Goal: Task Accomplishment & Management: Manage account settings

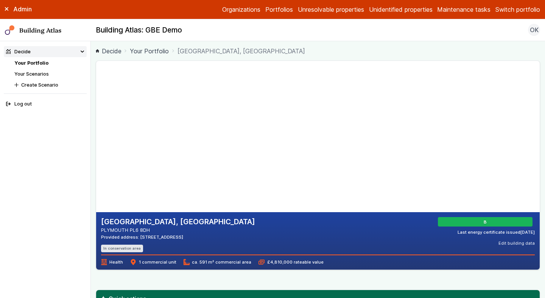
click at [523, 9] on button "Switch portfolio" at bounding box center [518, 9] width 45 height 9
click at [0, 0] on button "GP surgeries" at bounding box center [0, 0] width 0 height 0
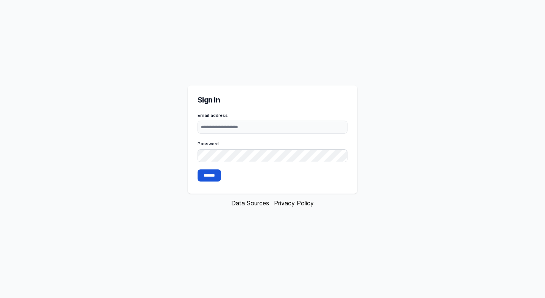
click at [269, 129] on input "Email address" at bounding box center [273, 127] width 150 height 13
click at [299, 125] on input "Email address" at bounding box center [273, 127] width 150 height 13
type input "**********"
click at [211, 176] on input "*******" at bounding box center [209, 176] width 23 height 12
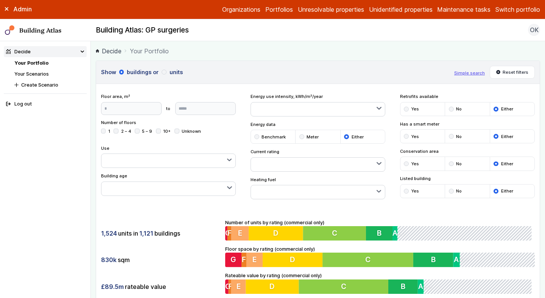
click at [440, 50] on ol "Decide Your Portfolio" at bounding box center [318, 50] width 445 height 9
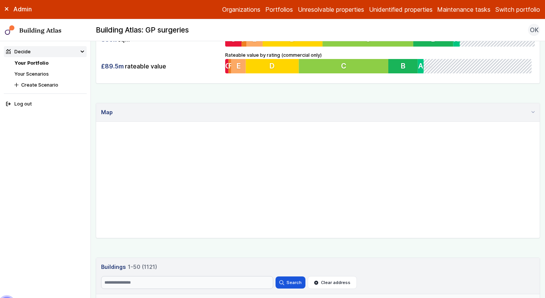
scroll to position [232, 0]
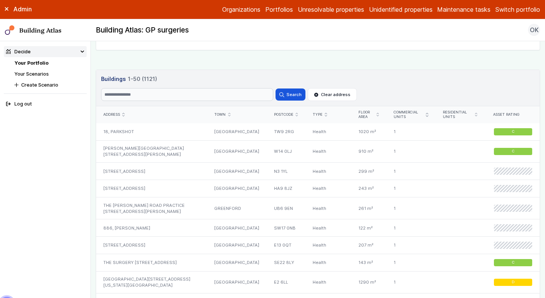
scroll to position [428, 0]
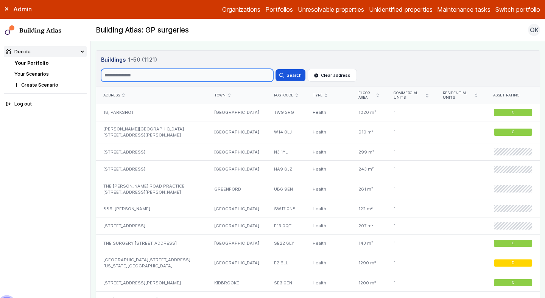
click at [146, 72] on input "Search" at bounding box center [187, 75] width 172 height 13
type input "***"
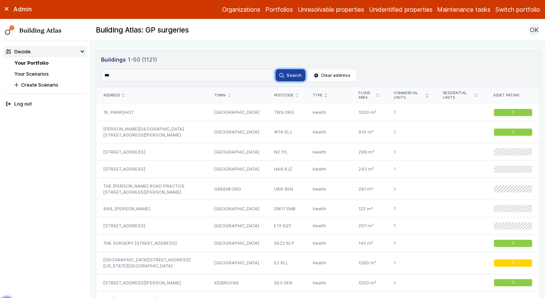
click at [295, 76] on button "Search" at bounding box center [291, 75] width 30 height 12
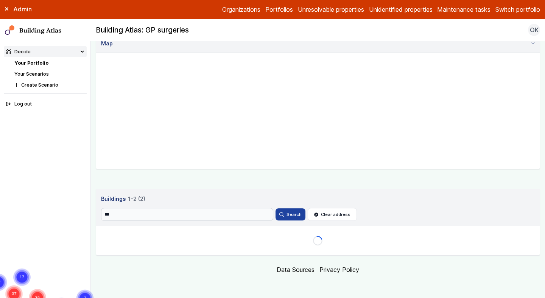
scroll to position [325, 0]
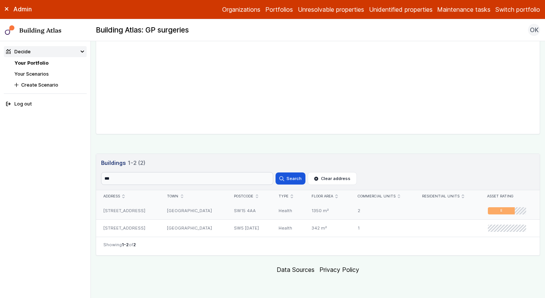
click at [133, 212] on div "246, ROEHAMPTON LANE" at bounding box center [128, 211] width 64 height 17
click at [173, 178] on input "***" at bounding box center [187, 178] width 172 height 13
click at [276, 173] on button "Search" at bounding box center [291, 179] width 30 height 12
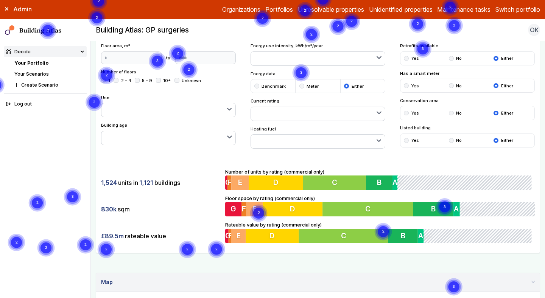
scroll to position [47, 0]
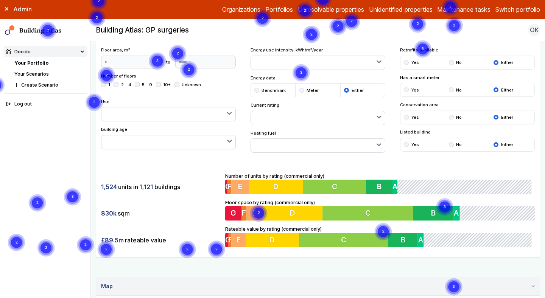
click at [407, 143] on div "submit" at bounding box center [406, 144] width 5 height 5
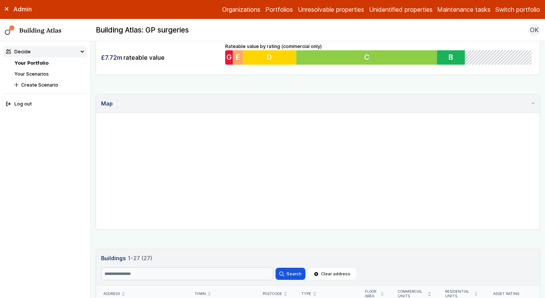
scroll to position [231, 0]
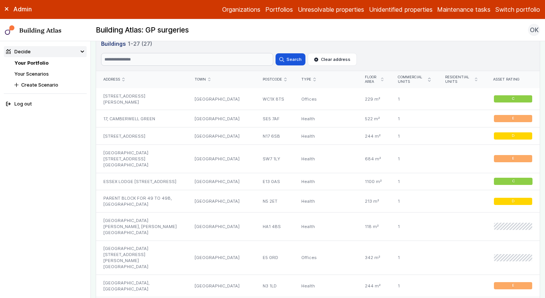
scroll to position [441, 0]
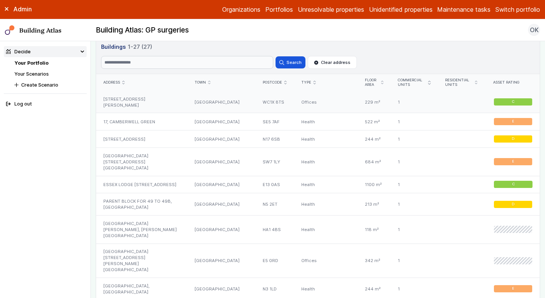
click at [127, 98] on div "[STREET_ADDRESS][PERSON_NAME]" at bounding box center [141, 102] width 91 height 22
click at [151, 278] on div "CORNWALL HOUSE, CORNWALL AVENUE" at bounding box center [141, 289] width 91 height 22
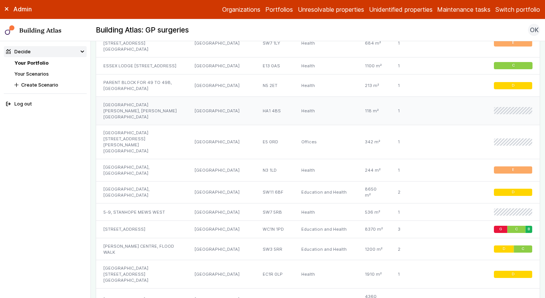
scroll to position [564, 0]
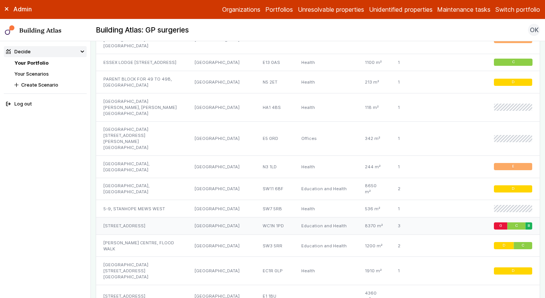
click at [160, 218] on div "1, HANDEL STREET" at bounding box center [141, 226] width 91 height 17
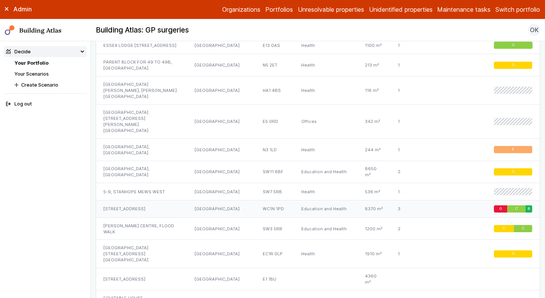
scroll to position [586, 0]
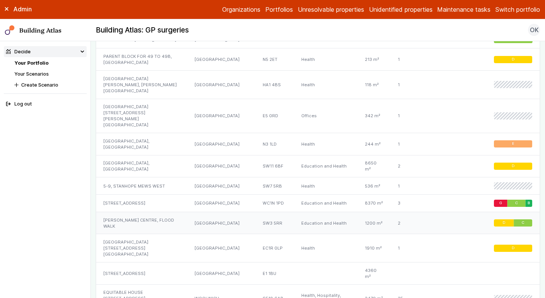
click at [154, 212] on div "VIOLET MELCHETT CENTRE, FLOOD WALK" at bounding box center [141, 223] width 91 height 22
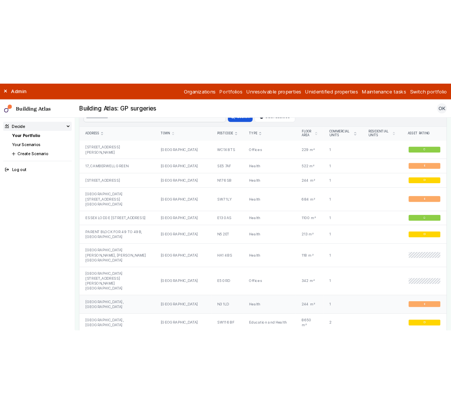
scroll to position [463, 0]
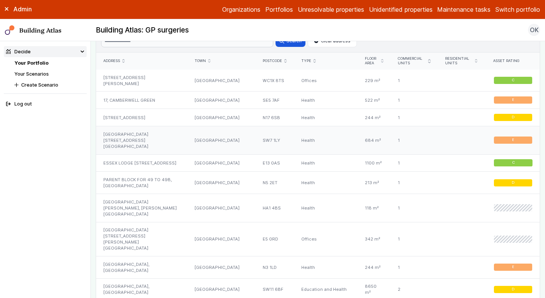
click at [158, 131] on div "[GEOGRAPHIC_DATA][STREET_ADDRESS][GEOGRAPHIC_DATA]" at bounding box center [141, 140] width 91 height 28
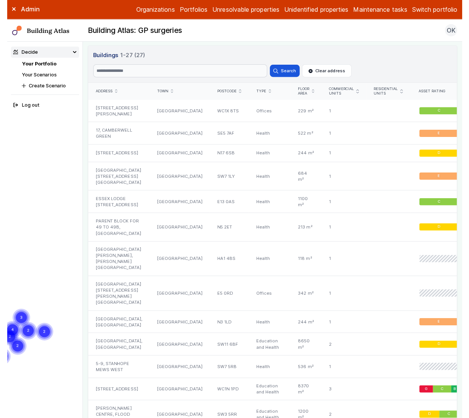
scroll to position [0, 0]
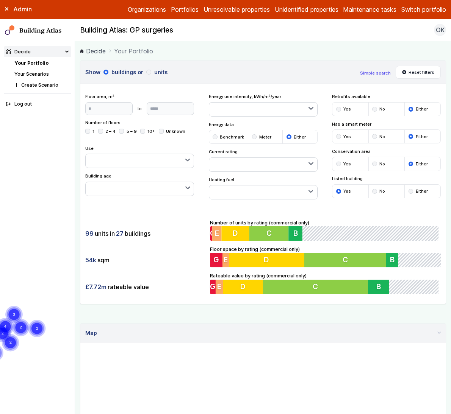
drag, startPoint x: 367, startPoint y: 69, endPoint x: 388, endPoint y: 41, distance: 35.3
click at [388, 41] on body "Admin Organizations Portfolios Unresolvable properties Unidentified properties …" at bounding box center [225, 207] width 451 height 414
click at [415, 69] on button "Reset filters" at bounding box center [417, 72] width 45 height 13
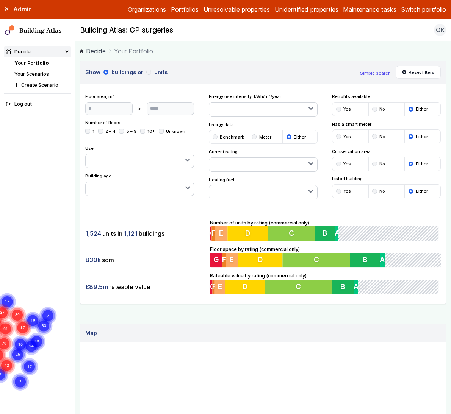
click at [373, 72] on button "Simple search" at bounding box center [375, 73] width 31 height 6
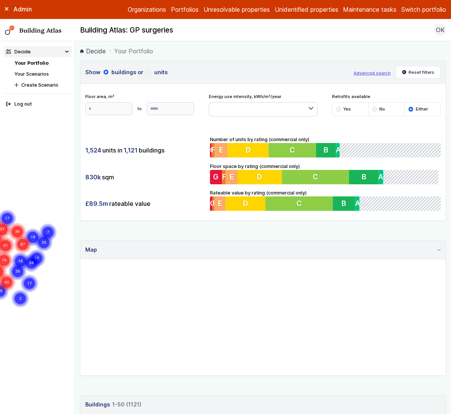
click at [7, 11] on div "Admin" at bounding box center [37, 9] width 75 height 8
click at [6, 7] on icon at bounding box center [7, 9] width 4 height 4
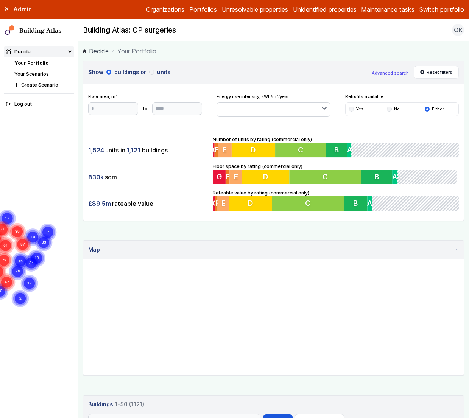
click at [392, 72] on button "Advanced search" at bounding box center [390, 73] width 37 height 6
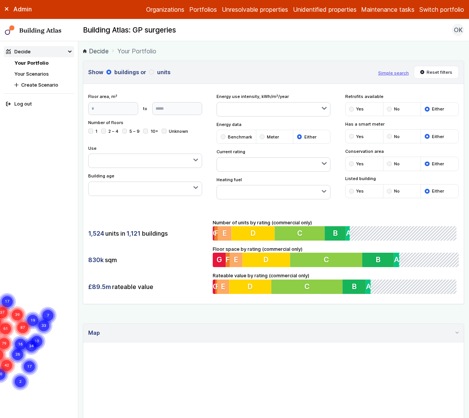
click at [349, 163] on div "submit" at bounding box center [351, 164] width 5 height 5
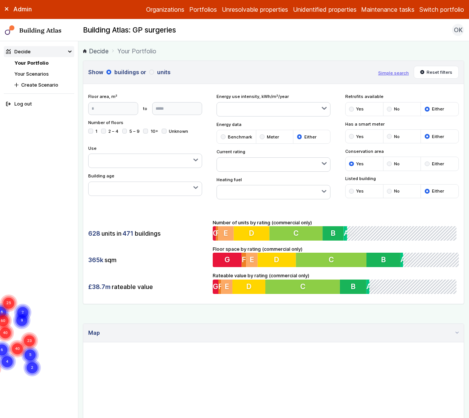
click at [254, 193] on button "button" at bounding box center [273, 193] width 113 height 14
click at [0, 0] on div "submit" at bounding box center [0, 0] width 0 height 0
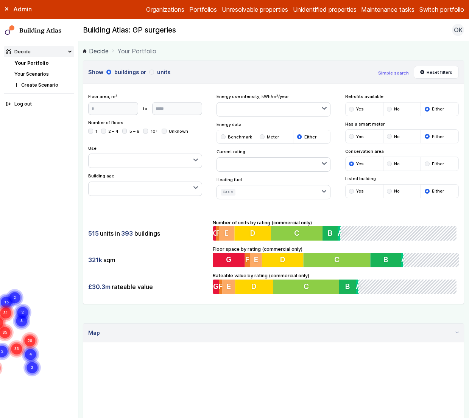
click at [147, 186] on button "button" at bounding box center [145, 189] width 113 height 14
click at [176, 163] on button "button" at bounding box center [145, 161] width 113 height 14
click at [336, 72] on h3 "Show buildings or units" at bounding box center [230, 72] width 285 height 8
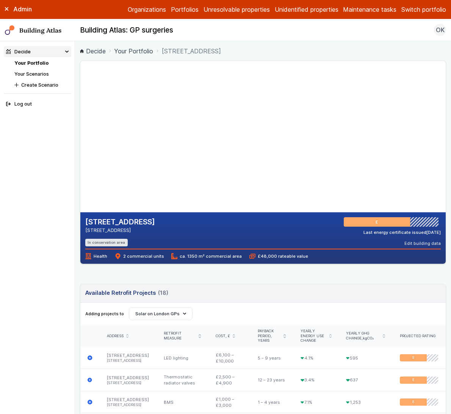
click at [8, 8] on icon at bounding box center [7, 9] width 4 height 4
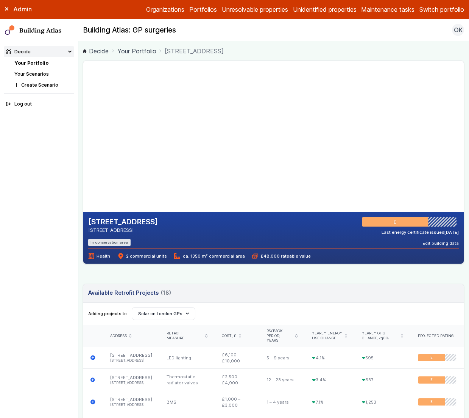
drag, startPoint x: 163, startPoint y: 148, endPoint x: 158, endPoint y: 136, distance: 12.7
click at [83, 136] on gmp-map-3d at bounding box center [83, 136] width 0 height 151
drag, startPoint x: 227, startPoint y: 147, endPoint x: 217, endPoint y: 157, distance: 14.5
click at [83, 157] on gmp-map-3d at bounding box center [83, 136] width 0 height 151
drag, startPoint x: 164, startPoint y: 135, endPoint x: 179, endPoint y: 142, distance: 16.4
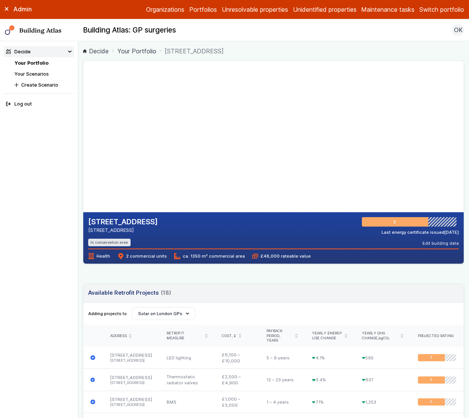
click at [83, 142] on gmp-map-3d at bounding box center [83, 136] width 0 height 151
drag, startPoint x: 195, startPoint y: 120, endPoint x: 198, endPoint y: 151, distance: 30.5
click at [83, 150] on gmp-map-3d at bounding box center [83, 136] width 0 height 151
drag, startPoint x: 199, startPoint y: 173, endPoint x: 192, endPoint y: 158, distance: 17.6
click at [83, 158] on gmp-map-3d at bounding box center [83, 136] width 0 height 151
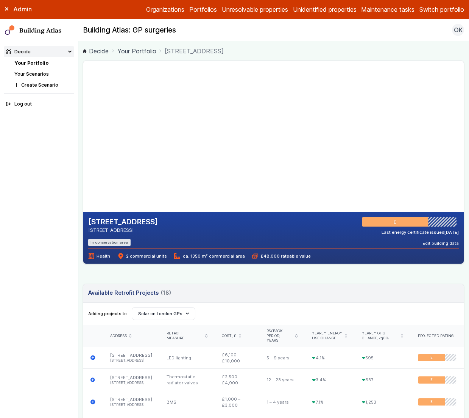
drag, startPoint x: 176, startPoint y: 162, endPoint x: 192, endPoint y: 165, distance: 16.1
click at [83, 165] on gmp-map-3d at bounding box center [83, 136] width 0 height 151
drag, startPoint x: 224, startPoint y: 138, endPoint x: 215, endPoint y: 128, distance: 14.0
click at [83, 130] on gmp-map-3d at bounding box center [83, 136] width 0 height 151
drag, startPoint x: 188, startPoint y: 133, endPoint x: 191, endPoint y: 137, distance: 4.6
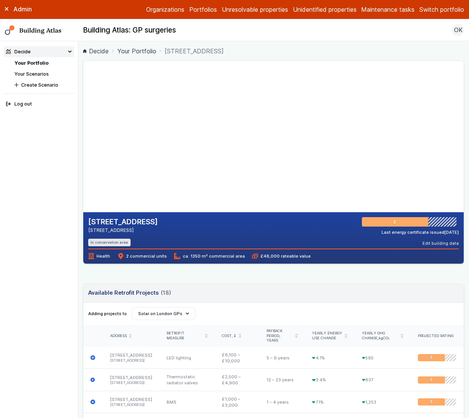
click at [83, 137] on gmp-map-3d at bounding box center [83, 136] width 0 height 151
drag, startPoint x: 197, startPoint y: 114, endPoint x: 202, endPoint y: 117, distance: 5.8
click at [83, 117] on gmp-map-3d at bounding box center [83, 136] width 0 height 151
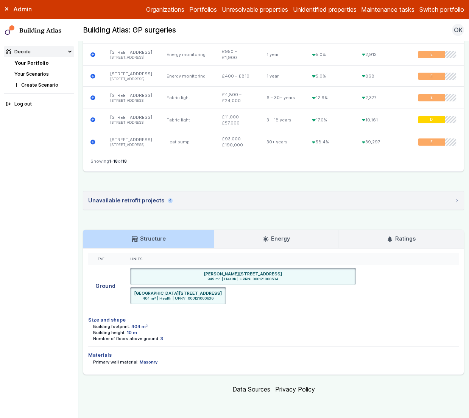
scroll to position [862, 0]
click at [312, 234] on link "Energy" at bounding box center [276, 239] width 124 height 18
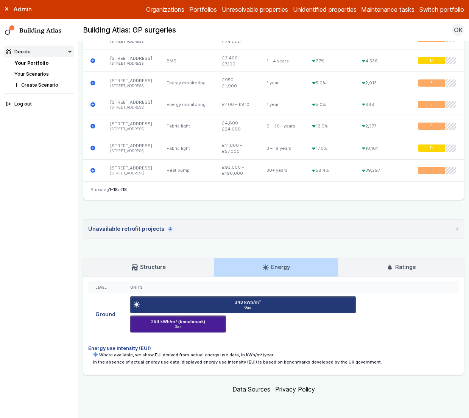
click at [380, 265] on link "Ratings" at bounding box center [401, 268] width 125 height 18
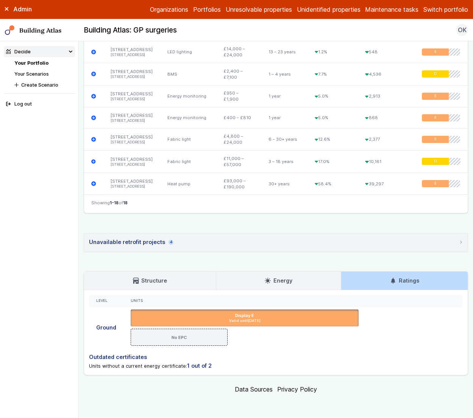
scroll to position [711, 0]
click at [180, 242] on summary "Unavailable retrofit projects 4" at bounding box center [276, 243] width 384 height 18
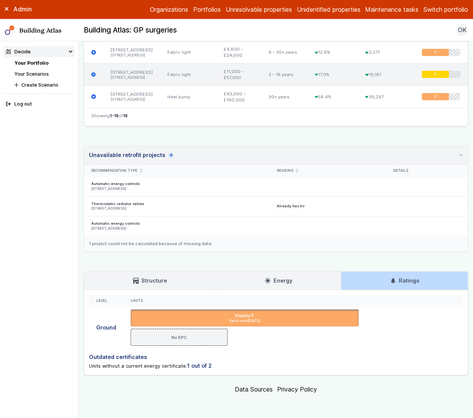
scroll to position [664, 0]
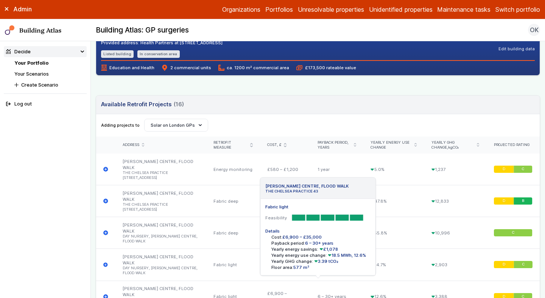
scroll to position [196, 0]
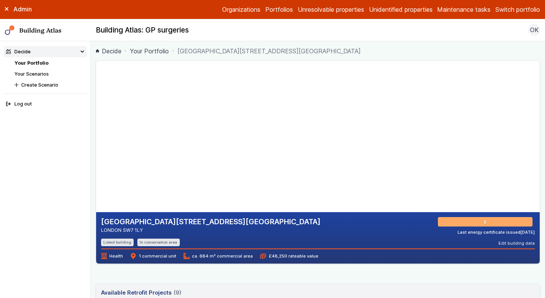
click at [42, 75] on link "Your Scenarios" at bounding box center [31, 74] width 34 height 6
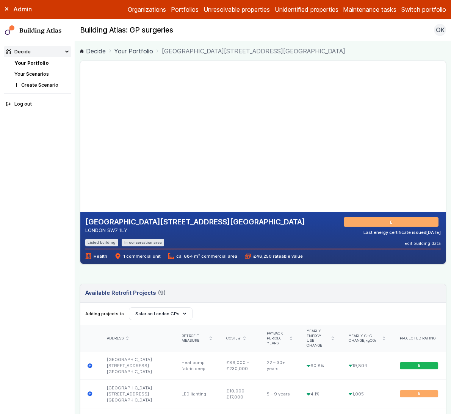
click at [4, 11] on div "Admin" at bounding box center [37, 9] width 75 height 8
click at [6, 10] on icon at bounding box center [7, 9] width 4 height 4
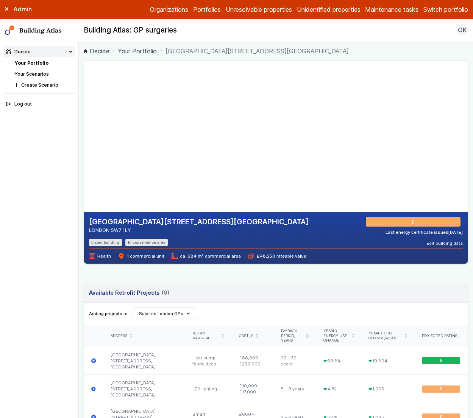
drag, startPoint x: 162, startPoint y: 150, endPoint x: 166, endPoint y: 142, distance: 9.0
click at [84, 142] on gmp-map-3d at bounding box center [84, 136] width 0 height 151
drag, startPoint x: 164, startPoint y: 135, endPoint x: 187, endPoint y: 140, distance: 24.0
click at [84, 140] on gmp-map-3d at bounding box center [84, 136] width 0 height 151
drag, startPoint x: 219, startPoint y: 136, endPoint x: 211, endPoint y: 137, distance: 8.8
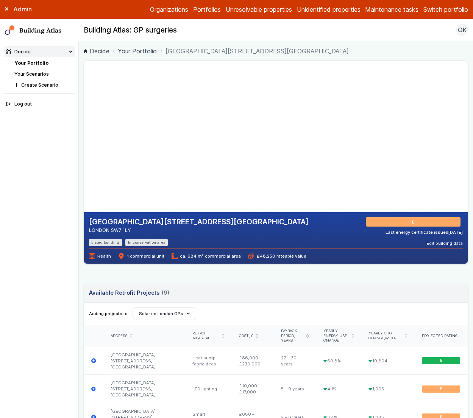
click at [84, 137] on gmp-map-3d at bounding box center [84, 136] width 0 height 151
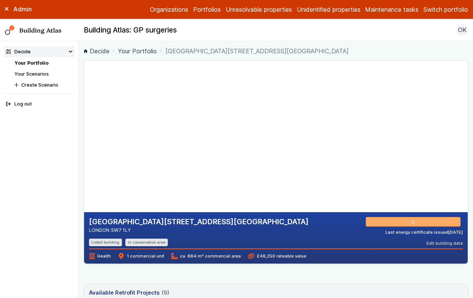
click at [30, 61] on link "Your Portfolio" at bounding box center [31, 63] width 34 height 6
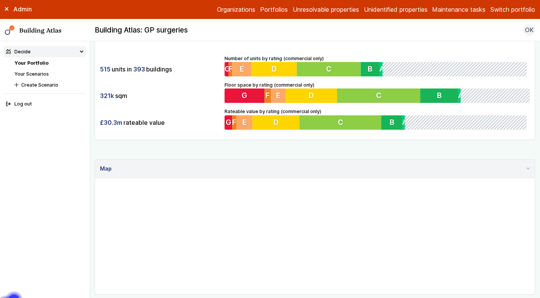
scroll to position [189, 0]
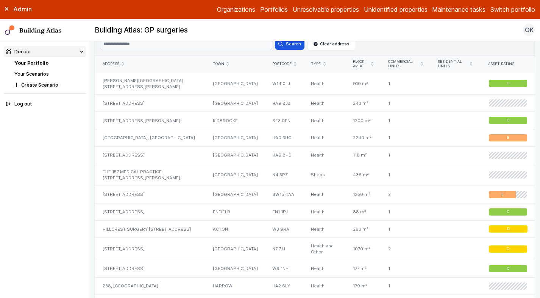
scroll to position [455, 0]
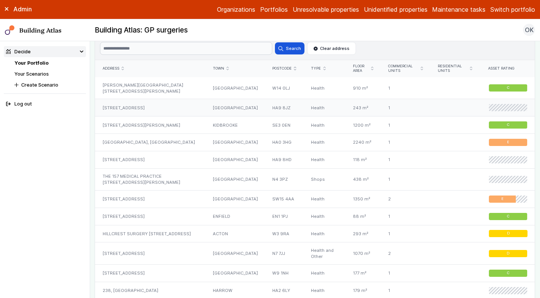
click at [160, 106] on div "23, PRESTON ROAD" at bounding box center [150, 107] width 110 height 17
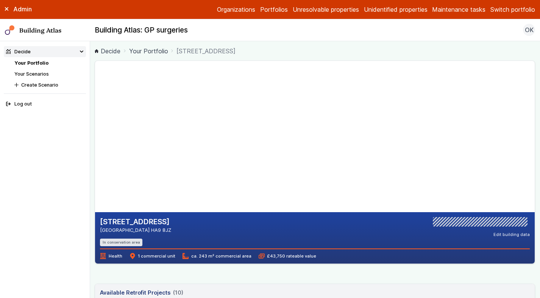
drag, startPoint x: 145, startPoint y: 231, endPoint x: 126, endPoint y: 229, distance: 19.3
click at [126, 229] on address "WEMBLEY HA9 8JZ" at bounding box center [135, 230] width 71 height 7
copy address "HA9 8JZ"
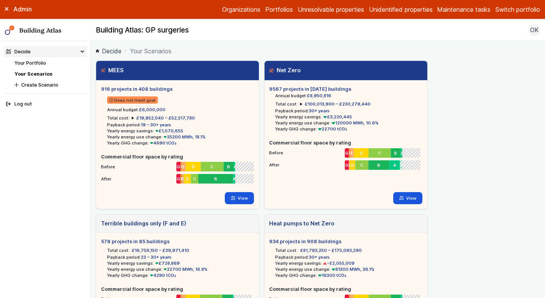
click at [325, 50] on ol "Decide Your Scenarios" at bounding box center [318, 50] width 445 height 9
click at [300, 105] on summary "£100,013,900 – £230,279,440" at bounding box center [335, 104] width 70 height 6
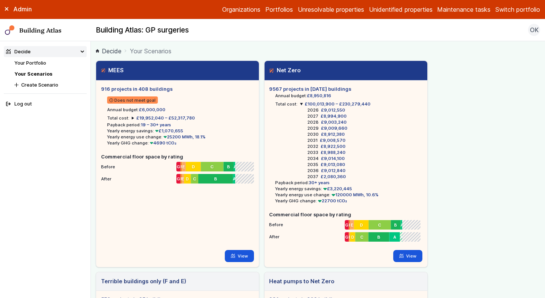
click at [300, 105] on summary "£100,013,900 – £230,279,440" at bounding box center [335, 104] width 70 height 6
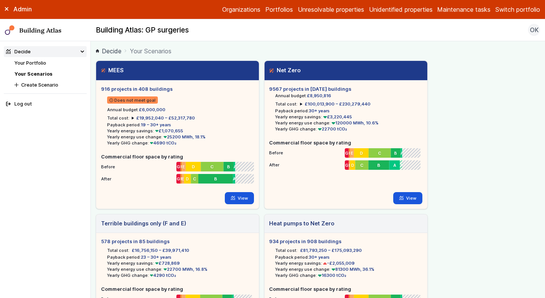
click at [132, 118] on summary "£19,952,040 – £52,317,780" at bounding box center [163, 118] width 63 height 6
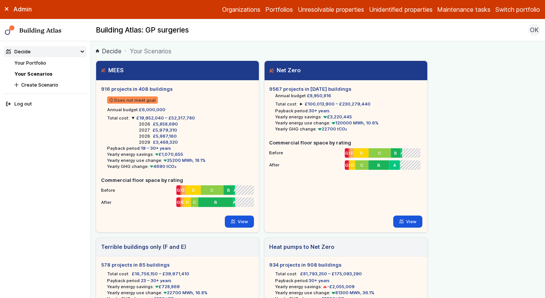
click at [132, 118] on summary "£19,952,040 – £52,317,780" at bounding box center [163, 118] width 63 height 6
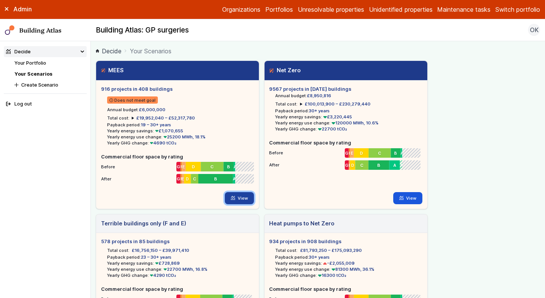
click at [236, 197] on link "View" at bounding box center [239, 198] width 29 height 12
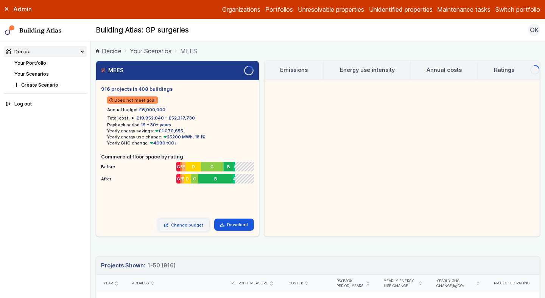
click at [196, 225] on link "Change budget" at bounding box center [184, 225] width 52 height 13
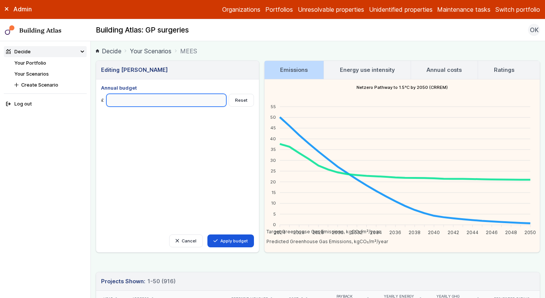
drag, startPoint x: 111, startPoint y: 102, endPoint x: 169, endPoint y: 96, distance: 57.9
click at [169, 95] on input "*******" at bounding box center [166, 100] width 120 height 13
click at [148, 100] on input "*******" at bounding box center [166, 100] width 120 height 13
click at [111, 101] on input "*******" at bounding box center [166, 100] width 120 height 13
type input "*******"
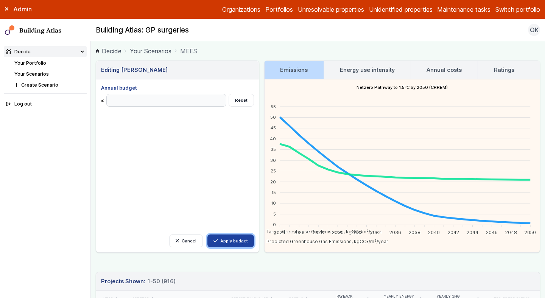
click at [225, 244] on button "Apply budget" at bounding box center [231, 241] width 47 height 13
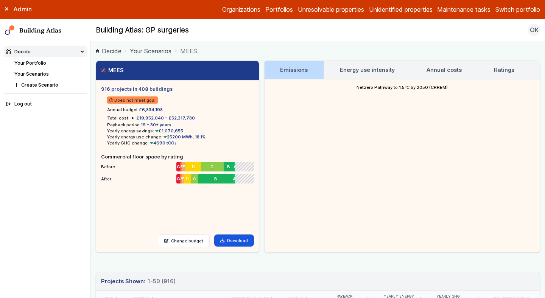
click at [378, 70] on h3 "Energy use intensity" at bounding box center [367, 70] width 55 height 8
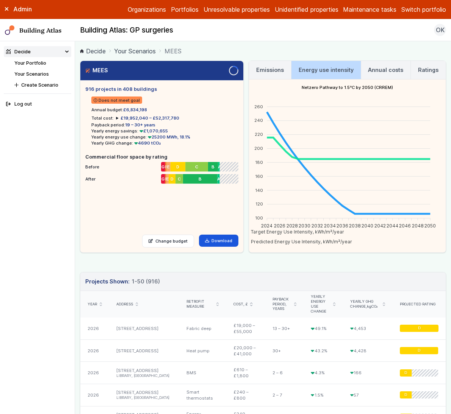
click at [269, 64] on link "Emissions" at bounding box center [270, 70] width 42 height 18
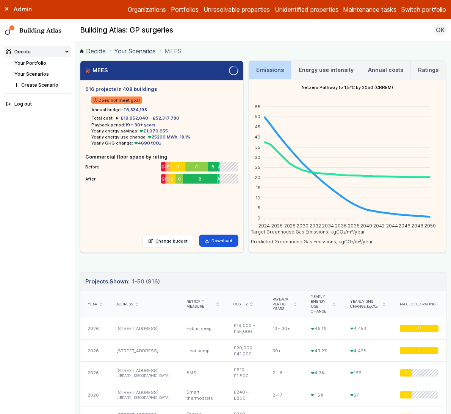
click at [377, 70] on h3 "Annual costs" at bounding box center [385, 70] width 35 height 8
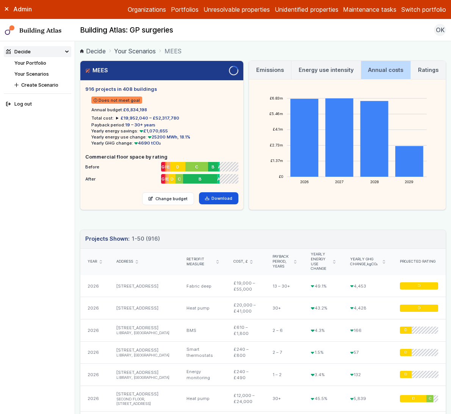
click at [419, 73] on h3 "Ratings" at bounding box center [428, 70] width 20 height 8
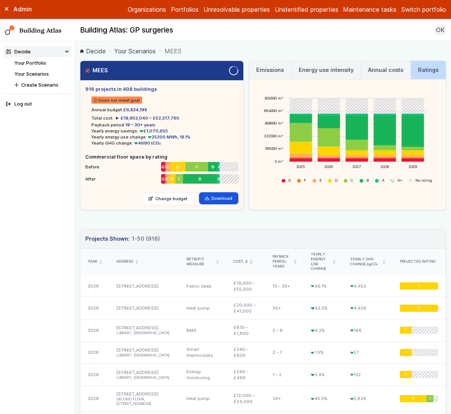
click at [390, 70] on h3 "Annual costs" at bounding box center [385, 70] width 35 height 8
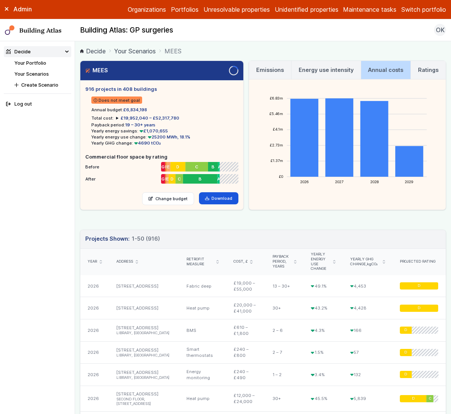
click at [330, 69] on h3 "Energy use intensity" at bounding box center [325, 70] width 55 height 8
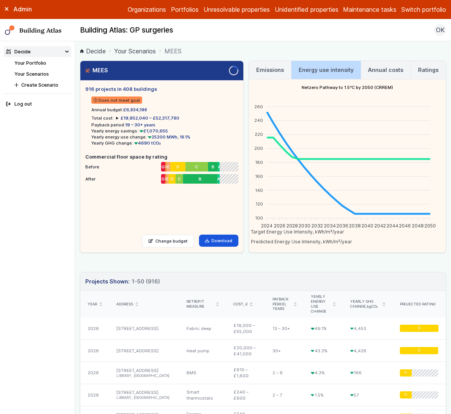
click at [40, 75] on link "Your Scenarios" at bounding box center [31, 74] width 34 height 6
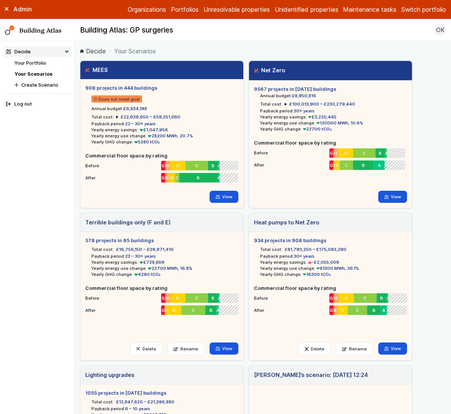
click at [7, 10] on icon at bounding box center [7, 9] width 4 height 4
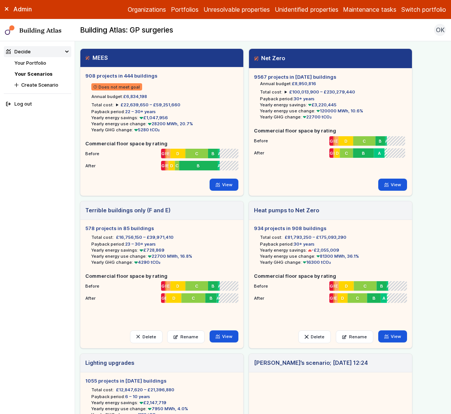
scroll to position [116, 0]
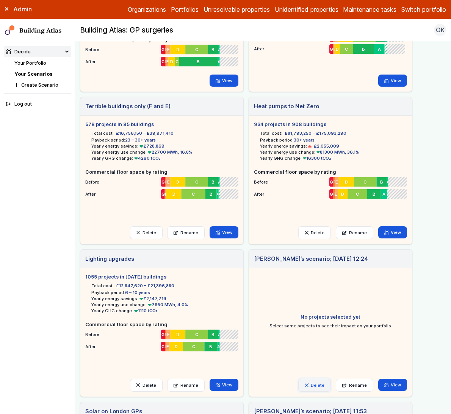
click at [320, 298] on button "Delete" at bounding box center [314, 385] width 33 height 13
click at [0, 0] on button "Delete" at bounding box center [0, 0] width 0 height 0
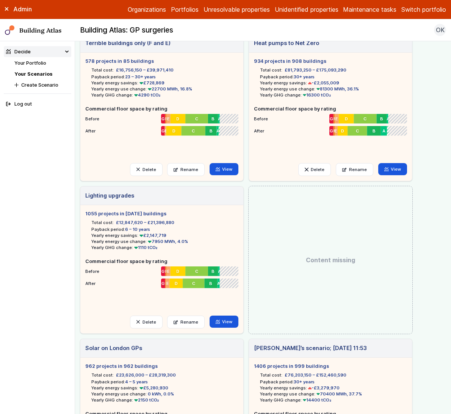
scroll to position [253, 0]
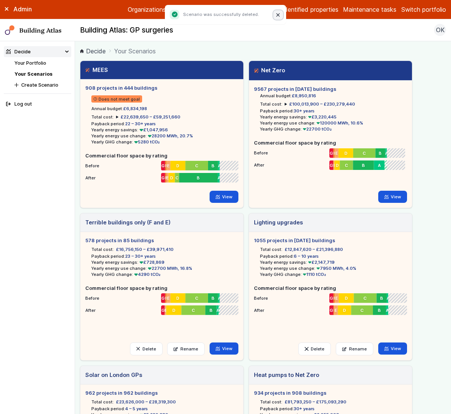
click at [276, 16] on button "Close" at bounding box center [278, 15] width 10 height 10
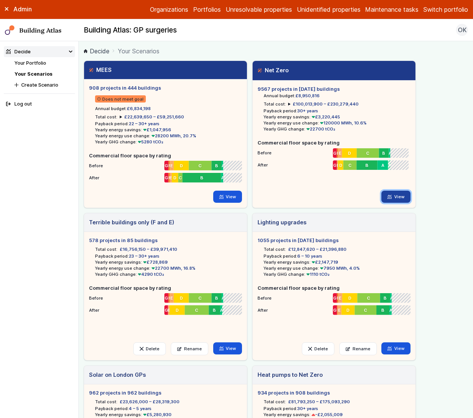
click at [399, 195] on link "View" at bounding box center [395, 197] width 29 height 12
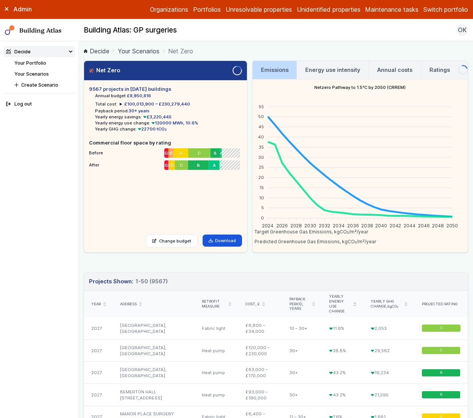
click at [393, 71] on h3 "Annual costs" at bounding box center [394, 70] width 35 height 8
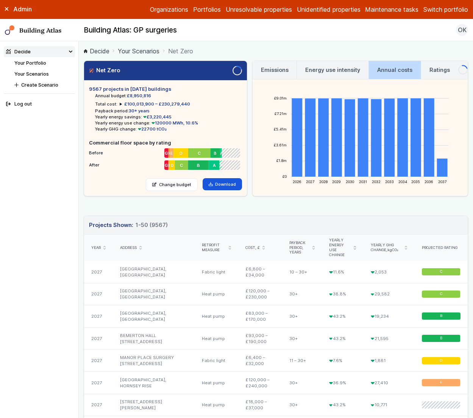
click at [281, 71] on h3 "Emissions" at bounding box center [275, 70] width 28 height 8
click at [271, 73] on h3 "Emissions" at bounding box center [275, 70] width 28 height 8
click at [278, 68] on h3 "Emissions" at bounding box center [275, 70] width 28 height 8
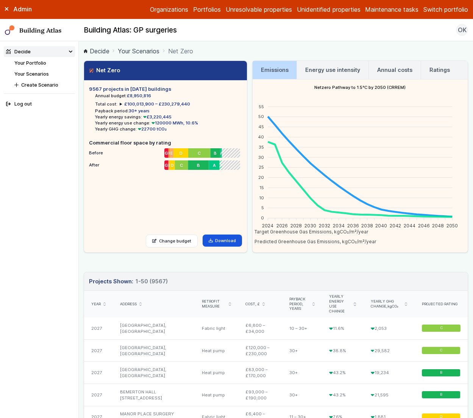
click at [154, 50] on link "Your Scenarios" at bounding box center [139, 51] width 42 height 9
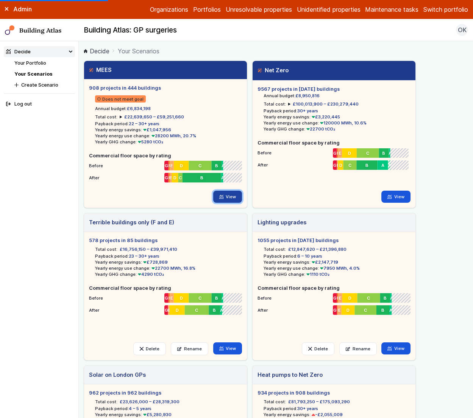
click at [228, 200] on link "View" at bounding box center [227, 197] width 29 height 12
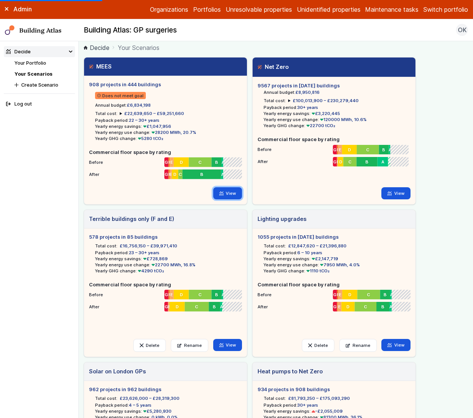
scroll to position [8, 0]
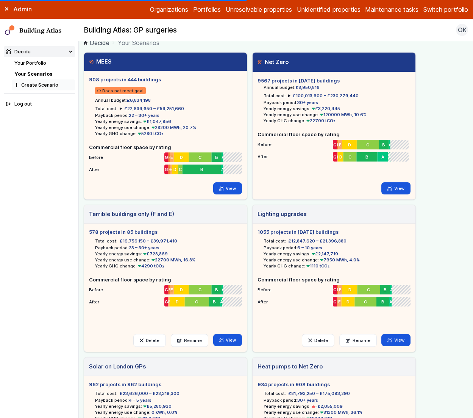
click at [47, 85] on button "Create Scenario" at bounding box center [43, 85] width 63 height 11
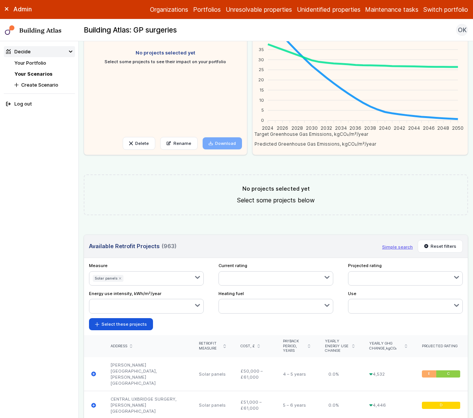
scroll to position [139, 0]
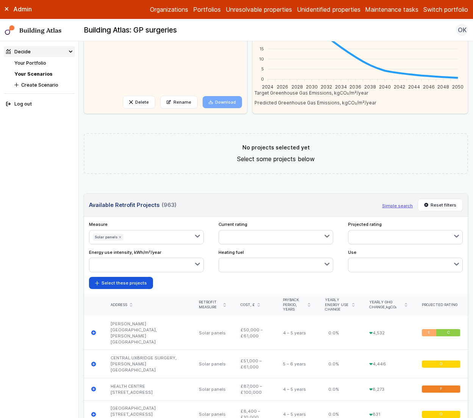
click at [119, 237] on icon "submit" at bounding box center [120, 237] width 3 height 3
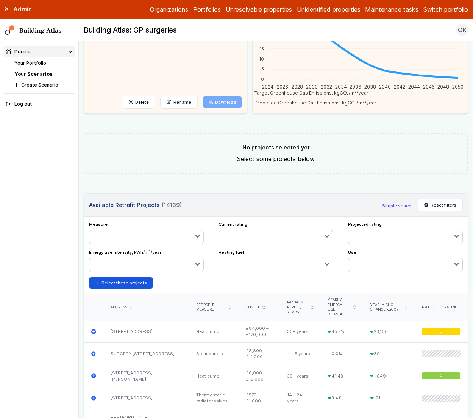
click at [259, 264] on button "button" at bounding box center [276, 265] width 114 height 14
click at [0, 0] on span "Gas" at bounding box center [0, 0] width 0 height 0
click at [193, 239] on button "button" at bounding box center [146, 238] width 114 height 14
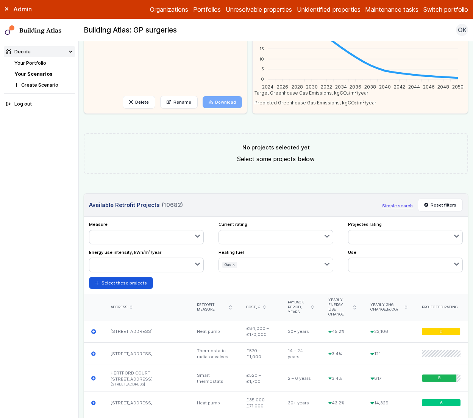
click at [168, 237] on button "button" at bounding box center [146, 238] width 114 height 14
click at [0, 0] on span "LED lighting" at bounding box center [0, 0] width 0 height 0
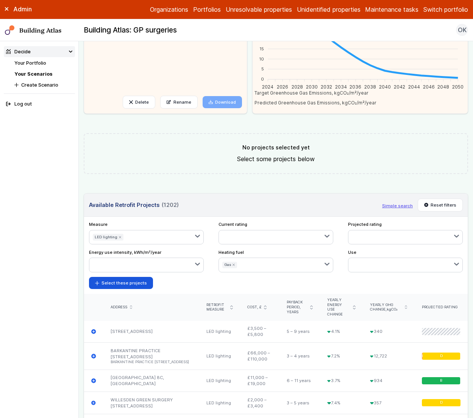
click at [423, 239] on button "button" at bounding box center [405, 238] width 114 height 14
click at [378, 264] on button "button" at bounding box center [405, 265] width 114 height 14
click at [366, 237] on button "button" at bounding box center [405, 238] width 114 height 14
click at [0, 0] on div "submit" at bounding box center [0, 0] width 0 height 0
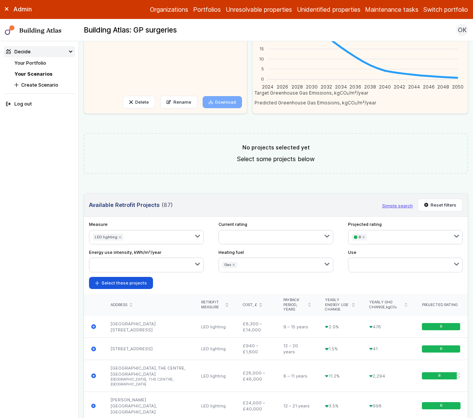
scroll to position [141, 0]
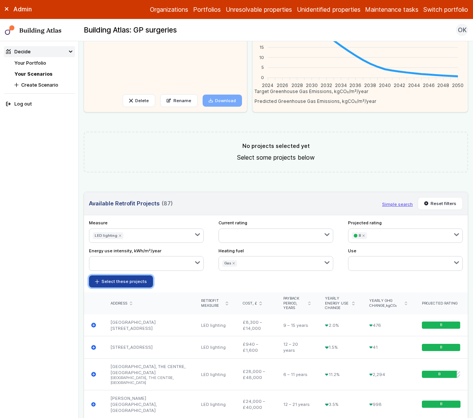
click at [111, 283] on button "Select these projects" at bounding box center [121, 282] width 64 height 12
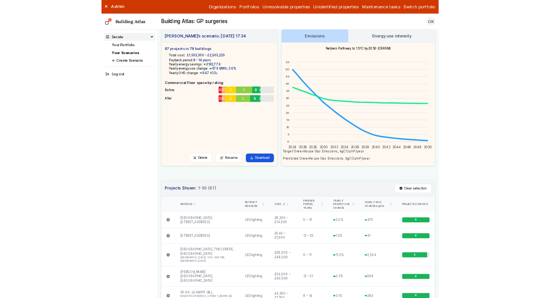
scroll to position [0, 0]
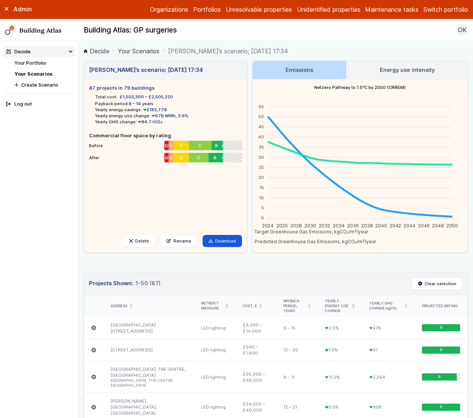
click at [413, 68] on h3 "Energy use intensity" at bounding box center [407, 70] width 55 height 8
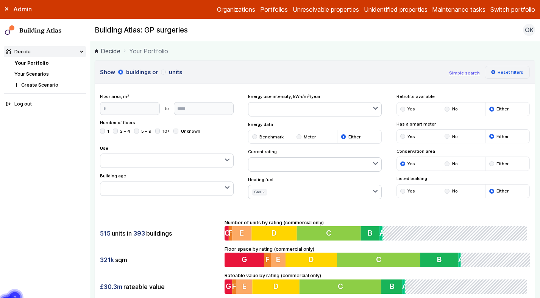
click at [505, 71] on button "Reset filters" at bounding box center [507, 72] width 45 height 13
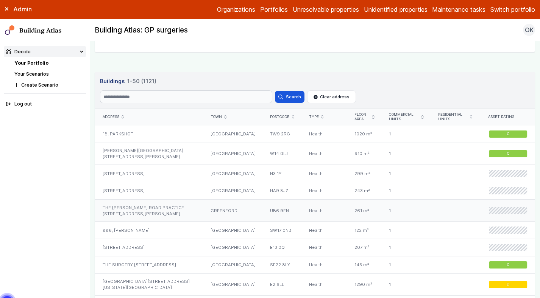
scroll to position [410, 0]
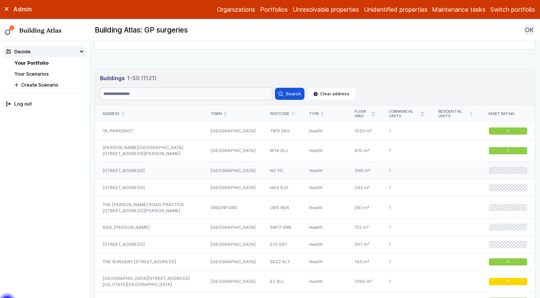
click at [203, 175] on div "LONDON" at bounding box center [232, 170] width 59 height 17
click at [191, 206] on div "THE MANSELL ROAD PRACTICE 71-73, MANSELL ROAD" at bounding box center [149, 208] width 108 height 22
click at [192, 229] on div "886, GARRATT LANE" at bounding box center [149, 227] width 108 height 17
click at [190, 253] on div "[STREET_ADDRESS]" at bounding box center [149, 244] width 108 height 17
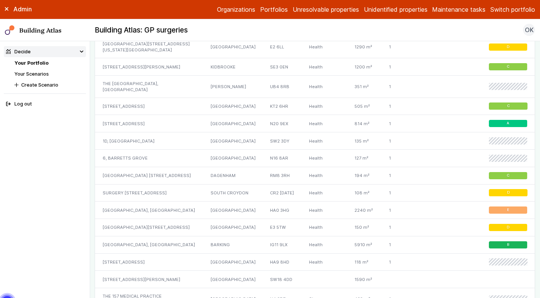
scroll to position [648, 0]
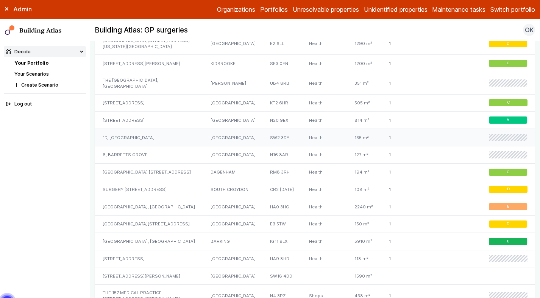
click at [207, 141] on div "LONDON" at bounding box center [232, 137] width 59 height 17
click at [205, 164] on div "LONDON" at bounding box center [232, 154] width 59 height 17
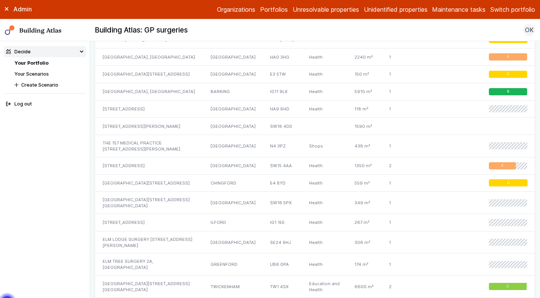
scroll to position [806, 0]
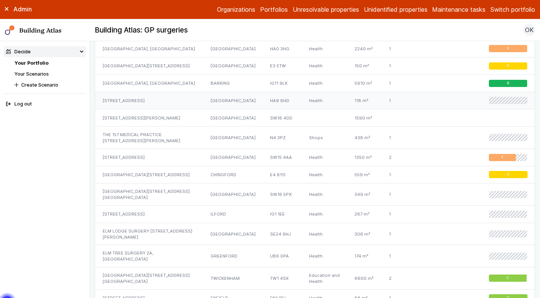
click at [225, 109] on div "WEMBLEY" at bounding box center [232, 100] width 59 height 17
click at [228, 206] on div "LONDON" at bounding box center [232, 195] width 59 height 22
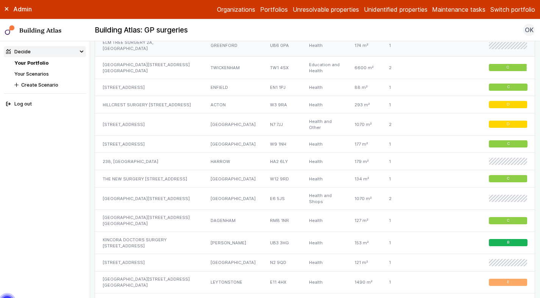
scroll to position [1020, 0]
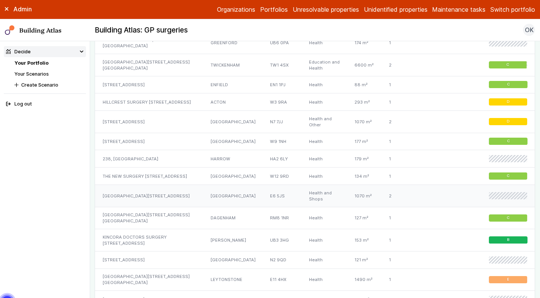
click at [242, 208] on div "LONDON" at bounding box center [232, 196] width 59 height 22
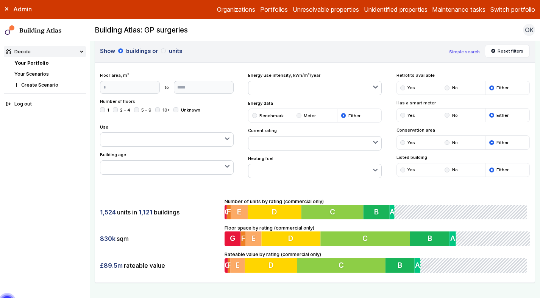
scroll to position [31, 0]
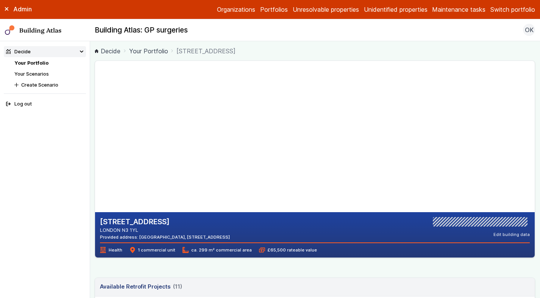
drag, startPoint x: 143, startPoint y: 228, endPoint x: 122, endPoint y: 229, distance: 21.6
click at [122, 229] on address "LONDON N3 1YL" at bounding box center [165, 230] width 130 height 7
copy address "N3 1YL"
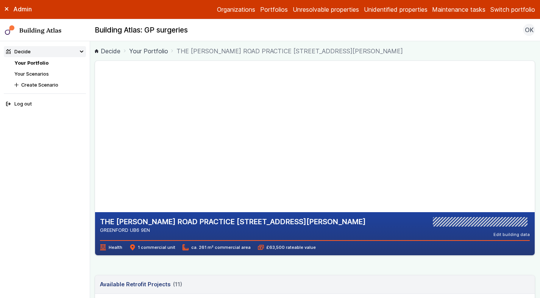
drag, startPoint x: 156, startPoint y: 229, endPoint x: 131, endPoint y: 230, distance: 24.6
click at [131, 230] on address "GREENFORD UB6 9EN" at bounding box center [233, 230] width 266 height 7
copy address "UB6 9EN"
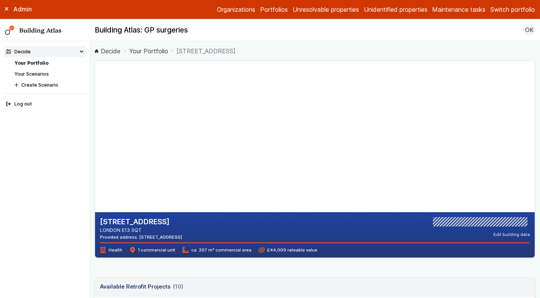
drag, startPoint x: 146, startPoint y: 228, endPoint x: 123, endPoint y: 228, distance: 22.7
click at [123, 228] on address "LONDON E13 0QT" at bounding box center [141, 230] width 82 height 7
copy address "E13 0QT"
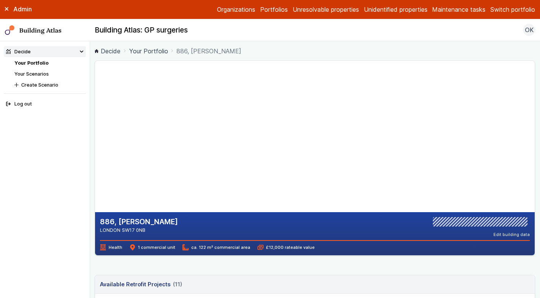
drag, startPoint x: 150, startPoint y: 229, endPoint x: 123, endPoint y: 230, distance: 27.3
click at [123, 230] on address "LONDON SW17 0NB" at bounding box center [139, 230] width 78 height 7
copy address "SW17 0NB"
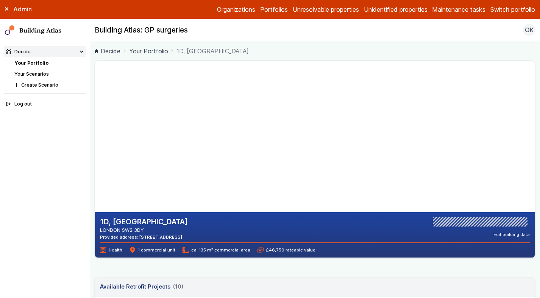
drag, startPoint x: 145, startPoint y: 230, endPoint x: 122, endPoint y: 230, distance: 22.7
click at [122, 230] on address "LONDON SW2 3DY" at bounding box center [144, 230] width 88 height 7
copy address "SW2 3DY"
drag, startPoint x: 123, startPoint y: 231, endPoint x: 155, endPoint y: 229, distance: 31.5
click at [155, 229] on address "LONDON N16 8AR" at bounding box center [141, 230] width 82 height 7
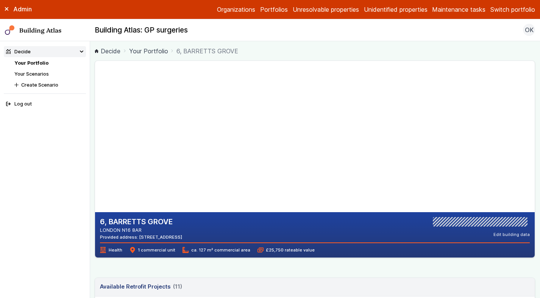
copy address "N16 8AR"
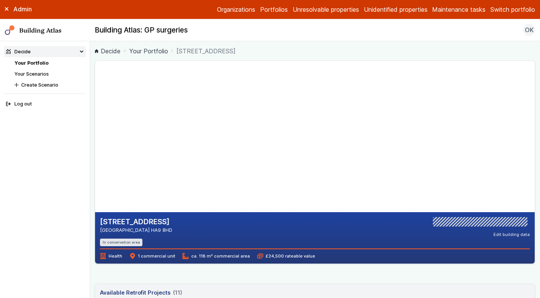
drag, startPoint x: 145, startPoint y: 229, endPoint x: 126, endPoint y: 230, distance: 19.7
click at [126, 230] on address "WEMBLEY HA9 8HD" at bounding box center [136, 230] width 72 height 7
copy address "HA9 8HD"
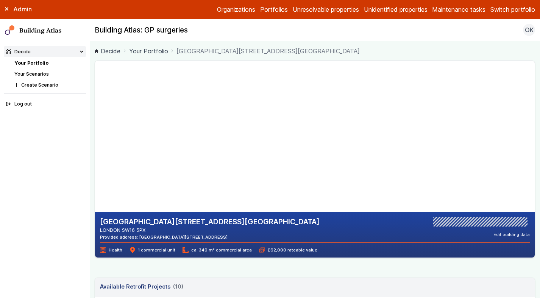
drag, startPoint x: 287, startPoint y: 237, endPoint x: 264, endPoint y: 236, distance: 22.4
click at [264, 236] on div "[GEOGRAPHIC_DATA][STREET_ADDRESS][GEOGRAPHIC_DATA] LONDON SW16 5PX Provided add…" at bounding box center [315, 228] width 430 height 23
copy div "SW16 5PX"
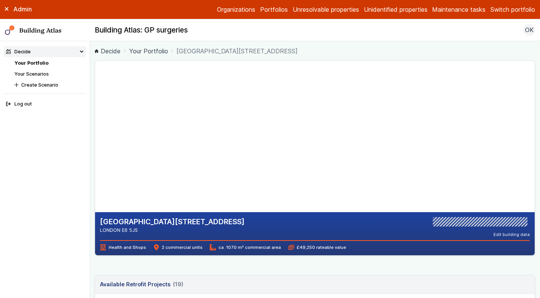
drag, startPoint x: 142, startPoint y: 230, endPoint x: 122, endPoint y: 228, distance: 21.0
click at [122, 228] on address "LONDON E6 5JS" at bounding box center [172, 230] width 145 height 7
copy address "E6 5JS"
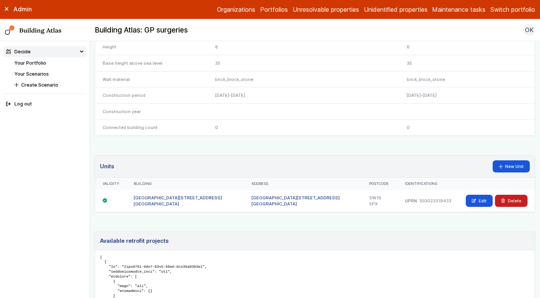
scroll to position [394, 0]
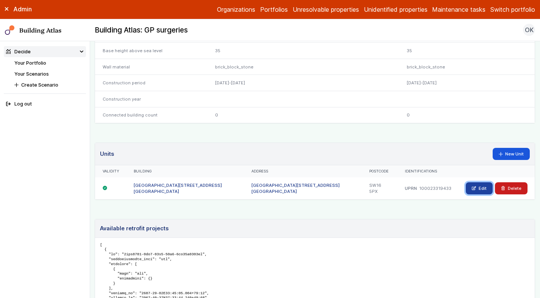
click at [476, 190] on link "Edit" at bounding box center [479, 189] width 27 height 12
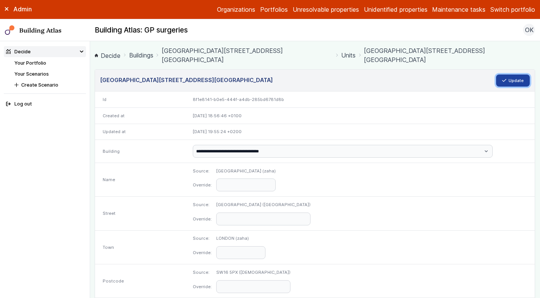
click at [516, 75] on button "Update" at bounding box center [513, 81] width 34 height 12
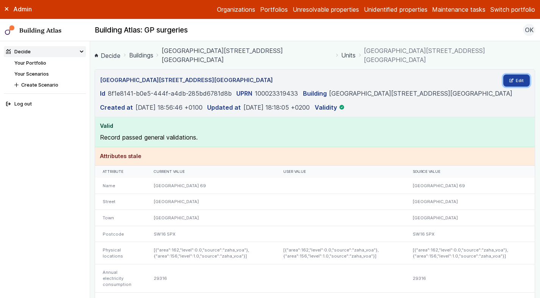
click at [517, 75] on link "Edit" at bounding box center [516, 81] width 27 height 12
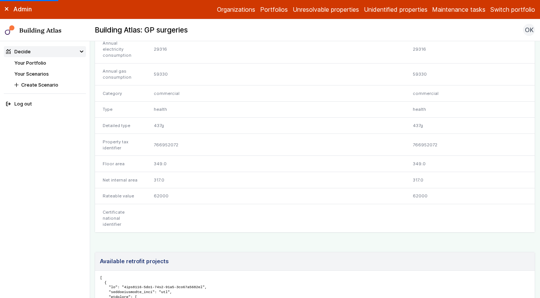
scroll to position [250, 0]
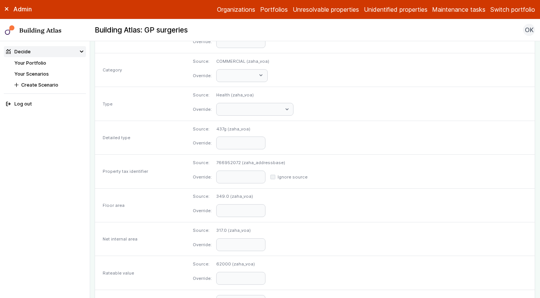
scroll to position [362, 0]
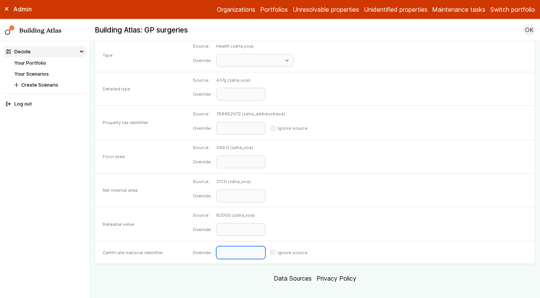
click at [265, 247] on input "text" at bounding box center [240, 253] width 49 height 13
paste input "**********"
type input "**********"
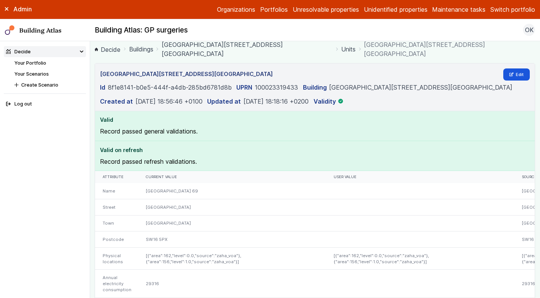
scroll to position [7, 0]
click at [250, 45] on link "[GEOGRAPHIC_DATA][STREET_ADDRESS][GEOGRAPHIC_DATA]" at bounding box center [247, 48] width 171 height 18
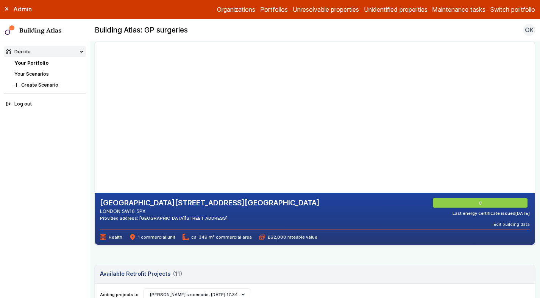
scroll to position [21, 0]
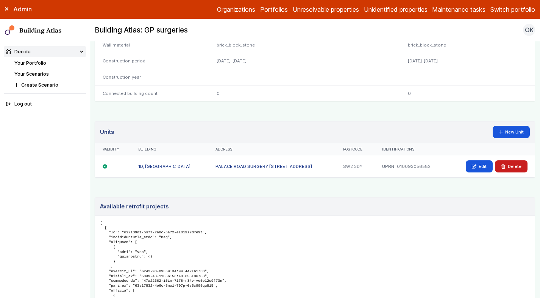
scroll to position [403, 0]
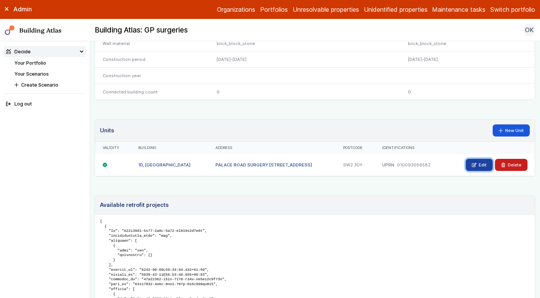
click at [476, 165] on icon at bounding box center [474, 165] width 4 height 4
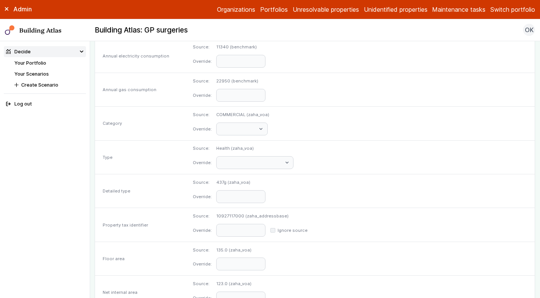
scroll to position [362, 0]
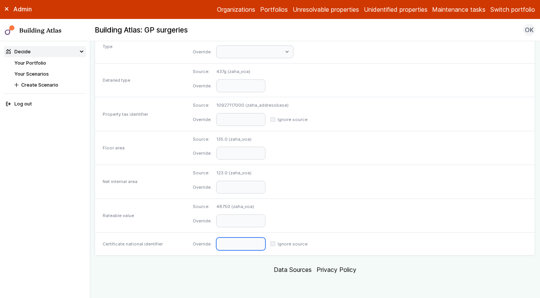
click at [264, 247] on input "text" at bounding box center [240, 244] width 49 height 13
paste input "**********"
type input "**********"
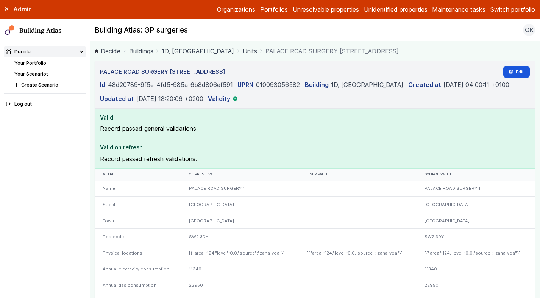
click at [199, 50] on link "1D, PALACE ROAD" at bounding box center [198, 51] width 72 height 9
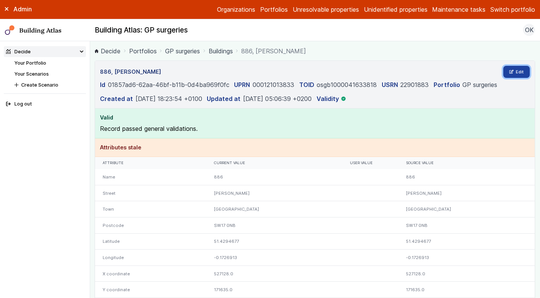
click at [519, 69] on link "Edit" at bounding box center [516, 72] width 27 height 12
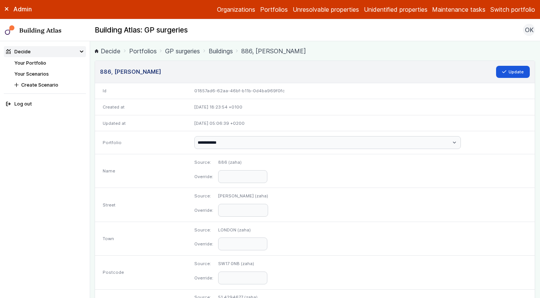
click at [284, 49] on link "886, [PERSON_NAME]" at bounding box center [273, 51] width 65 height 9
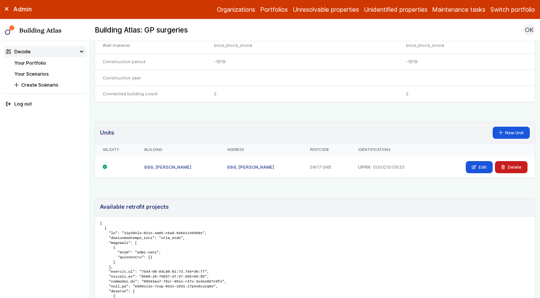
scroll to position [440, 0]
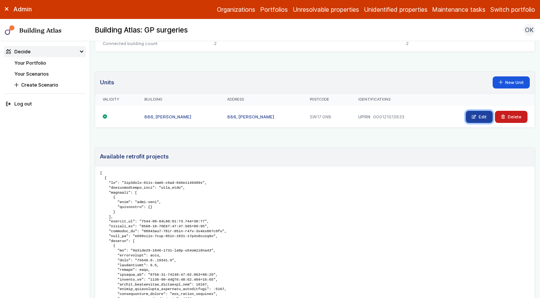
click at [476, 113] on link "Edit" at bounding box center [479, 117] width 27 height 12
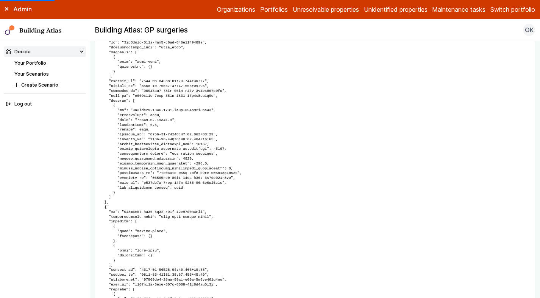
scroll to position [0, 0]
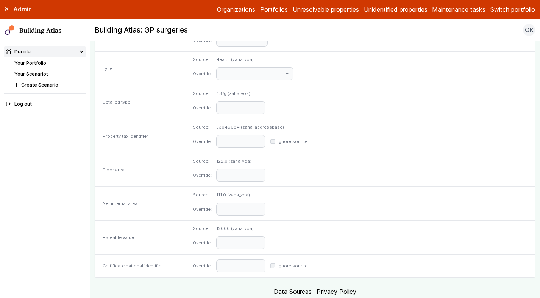
scroll to position [362, 0]
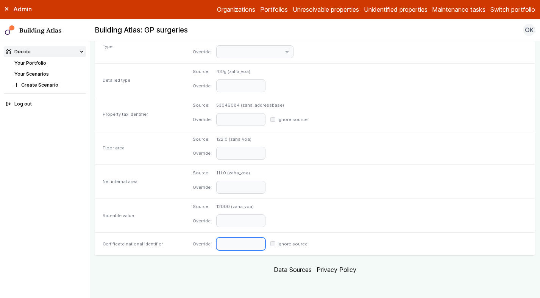
click at [265, 245] on input "text" at bounding box center [240, 244] width 49 height 13
paste input "**********"
type input "**********"
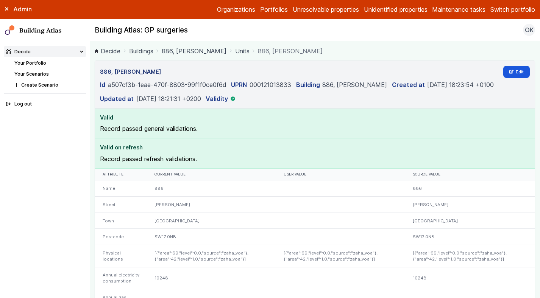
click at [194, 50] on link "886, [PERSON_NAME]" at bounding box center [194, 51] width 65 height 9
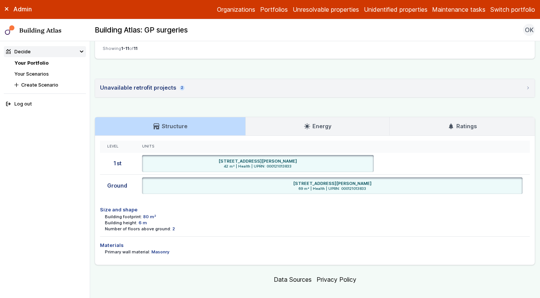
scroll to position [544, 0]
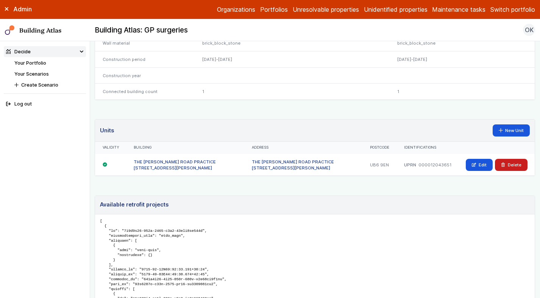
scroll to position [393, 0]
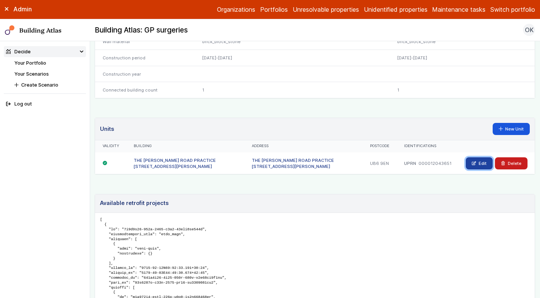
click at [480, 162] on link "Edit" at bounding box center [479, 164] width 27 height 12
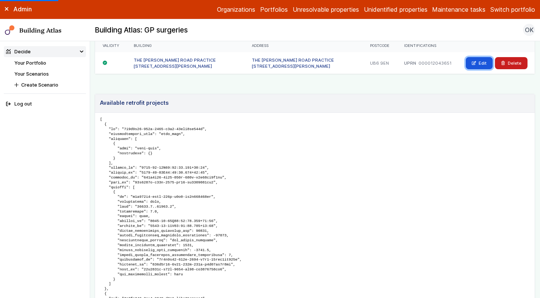
scroll to position [597, 0]
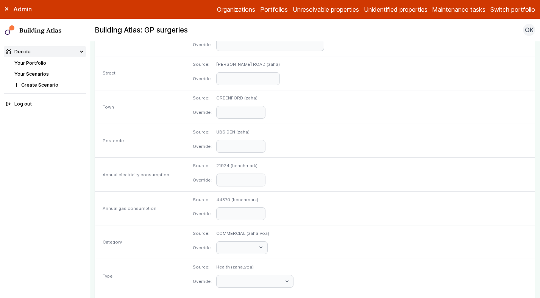
scroll to position [362, 0]
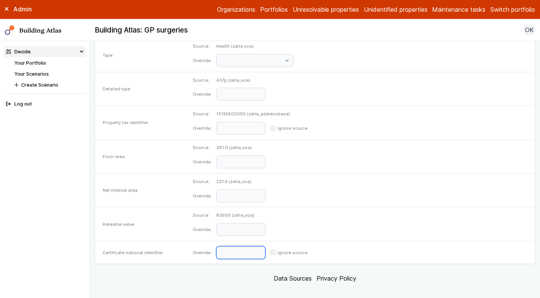
click at [261, 247] on input "text" at bounding box center [240, 253] width 49 height 13
paste input "**********"
type input "**********"
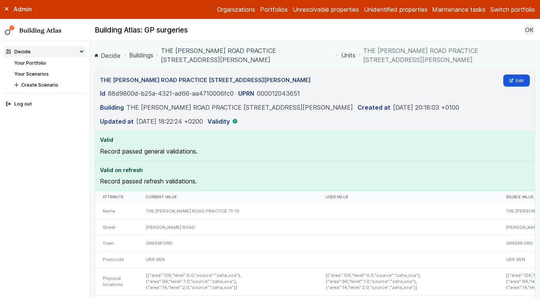
click at [216, 52] on link "THE [PERSON_NAME] ROAD PRACTICE [STREET_ADDRESS][PERSON_NAME]" at bounding box center [247, 55] width 172 height 18
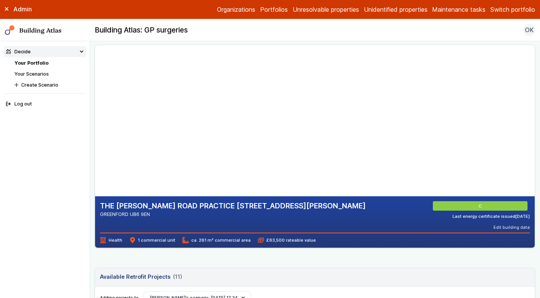
scroll to position [17, 0]
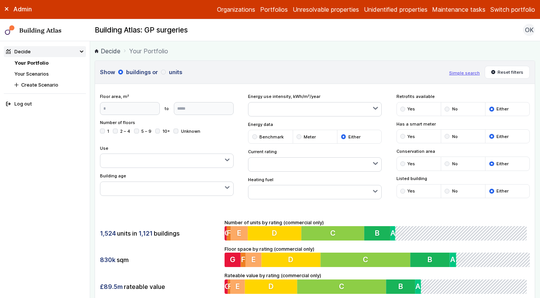
click at [192, 210] on div "1,524 units in 1,121 buildings 830k sqm £89.5m rateable value Number of units b…" at bounding box center [315, 256] width 440 height 95
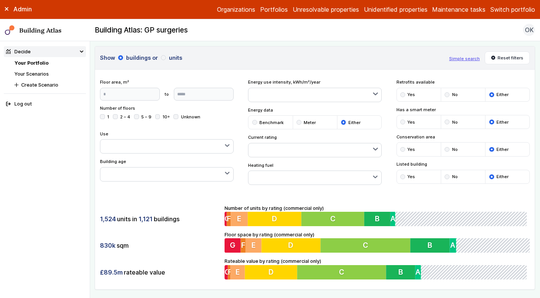
scroll to position [17, 0]
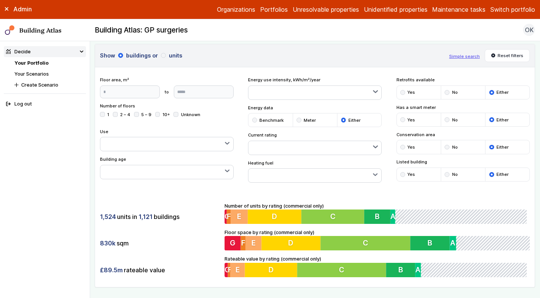
click at [296, 152] on button "button" at bounding box center [314, 148] width 133 height 14
click at [0, 0] on span "No rating" at bounding box center [0, 0] width 0 height 0
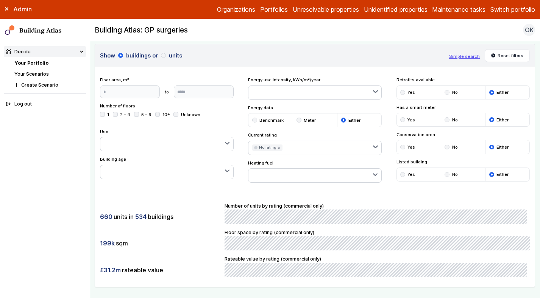
click at [178, 195] on div "660 units in 534 buildings 199k sqm £31.2m rateable value Number of units by ra…" at bounding box center [315, 240] width 440 height 95
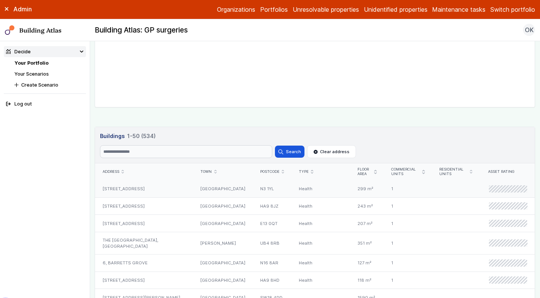
scroll to position [362, 0]
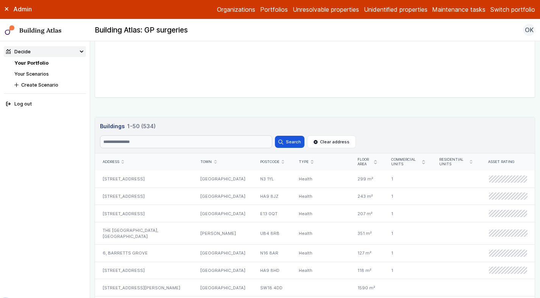
click at [374, 162] on icon "submit" at bounding box center [375, 162] width 2 height 4
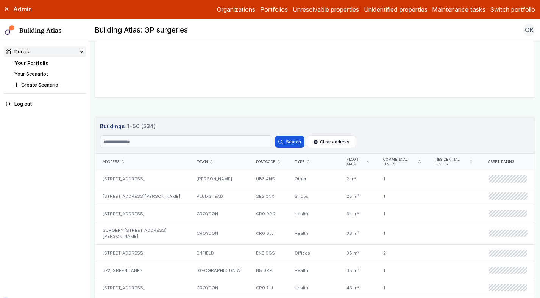
click at [372, 162] on div "Floor area" at bounding box center [357, 162] width 37 height 17
click at [369, 162] on icon "submit" at bounding box center [368, 162] width 2 height 2
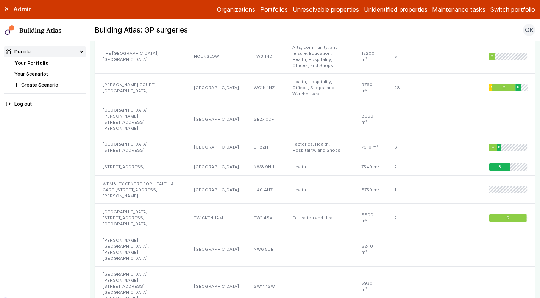
scroll to position [574, 0]
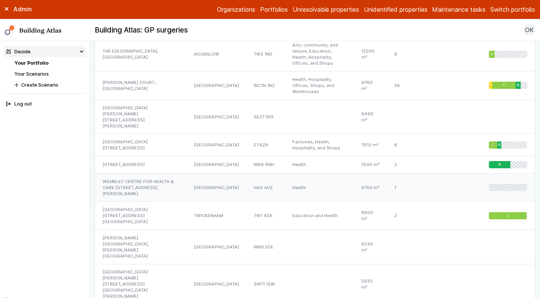
click at [285, 173] on div "Health" at bounding box center [319, 187] width 69 height 28
click at [265, 230] on div "NW6 5DE" at bounding box center [265, 247] width 39 height 34
click at [265, 264] on div "SW11 1SW" at bounding box center [265, 284] width 39 height 41
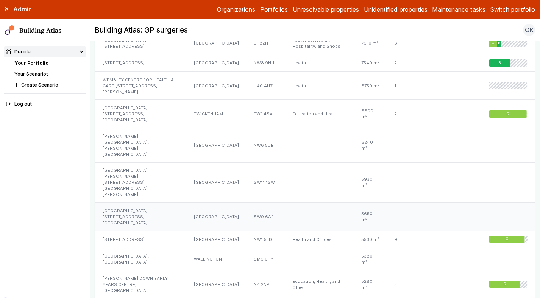
scroll to position [685, 0]
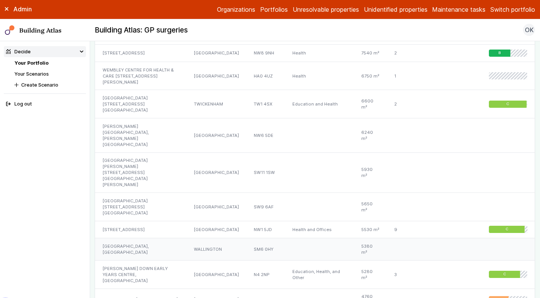
click at [285, 239] on div at bounding box center [319, 250] width 69 height 22
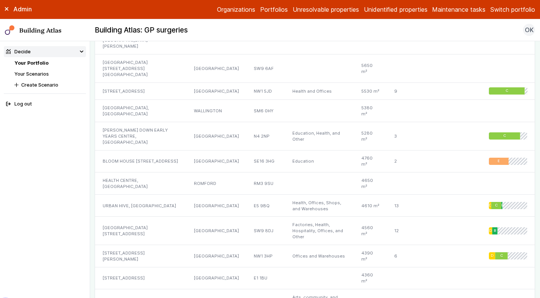
scroll to position [826, 0]
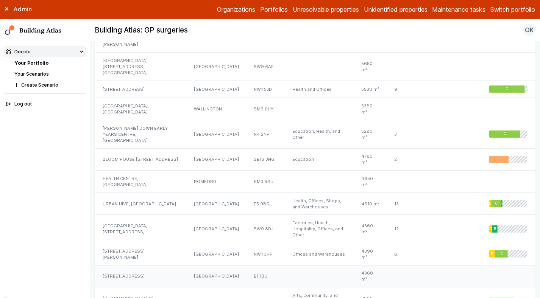
click at [266, 265] on div "E1 1BU" at bounding box center [265, 276] width 39 height 22
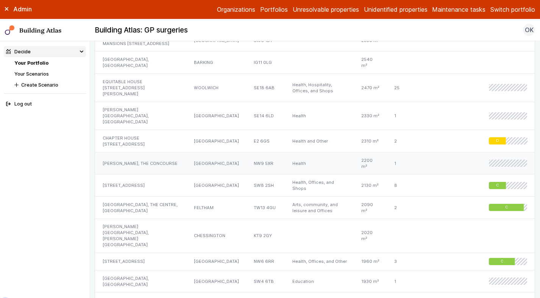
scroll to position [1368, 0]
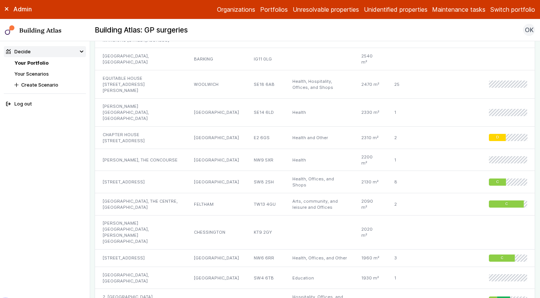
click at [150, 267] on div "SURREY HALL, BINFIELD ROAD" at bounding box center [141, 278] width 92 height 22
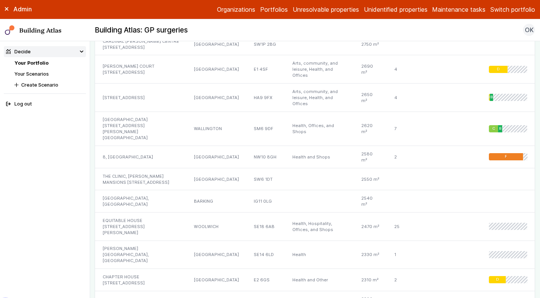
scroll to position [1224, 0]
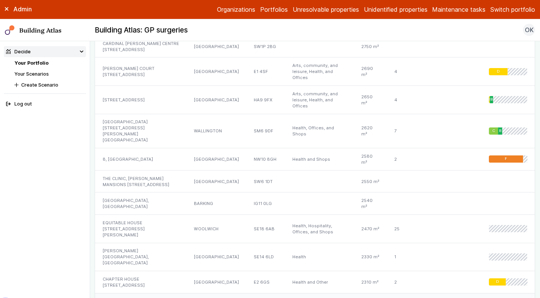
click at [137, 243] on div "WALDRON HEALTH CENTRE 10, AMERSHAM VALE" at bounding box center [141, 257] width 92 height 28
click at [139, 215] on div "EQUITABLE HOUSE 7, GENERAL GORDON SQUARE" at bounding box center [141, 229] width 92 height 28
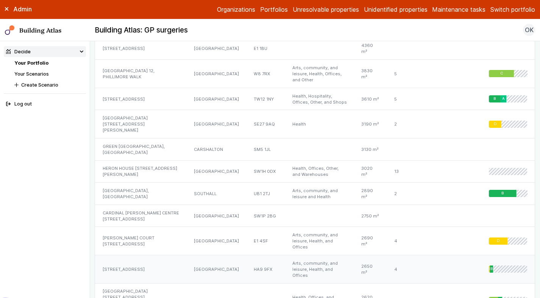
scroll to position [1049, 0]
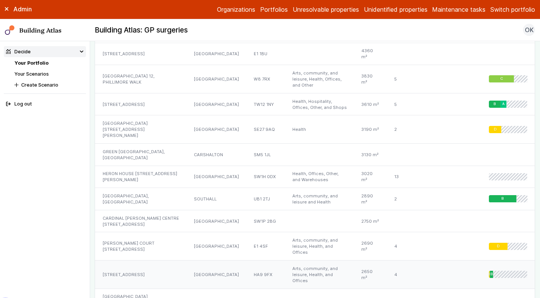
click at [135, 261] on div "115, CHALKHILL ROAD" at bounding box center [141, 275] width 92 height 28
click at [142, 166] on div "HERON HOUSE 10, DEAN FARRAR STREET" at bounding box center [141, 177] width 92 height 22
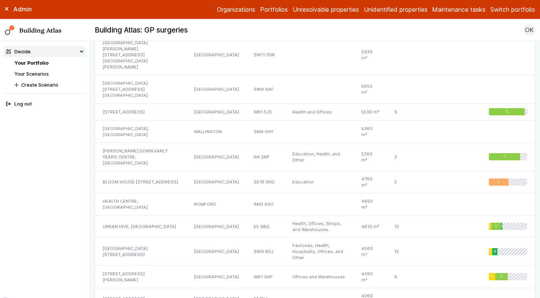
scroll to position [798, 0]
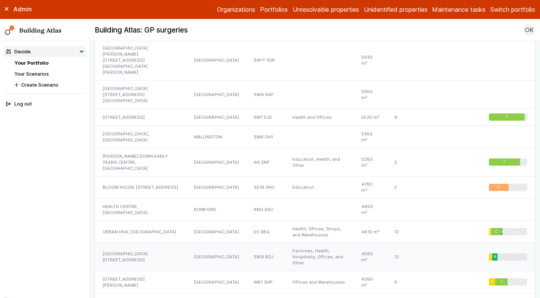
click at [148, 243] on div "PIANO HOUSE 9, BRIGHTON TERRACE" at bounding box center [141, 257] width 92 height 28
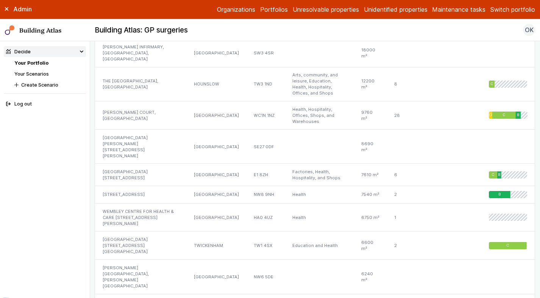
scroll to position [543, 0]
click at [141, 204] on div "WEMBLEY CENTRE FOR HEALTH & CARE 116, CHAPLIN ROAD" at bounding box center [141, 218] width 92 height 28
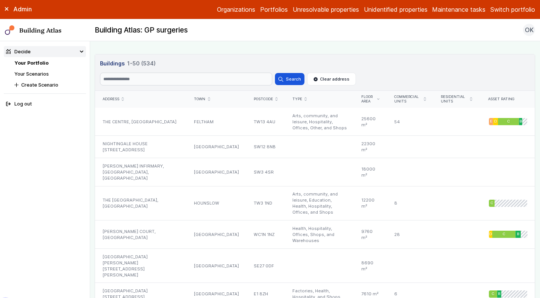
scroll to position [422, 0]
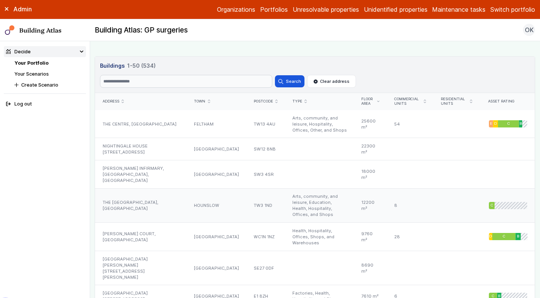
click at [141, 207] on div "THE [GEOGRAPHIC_DATA], [GEOGRAPHIC_DATA]" at bounding box center [141, 206] width 92 height 34
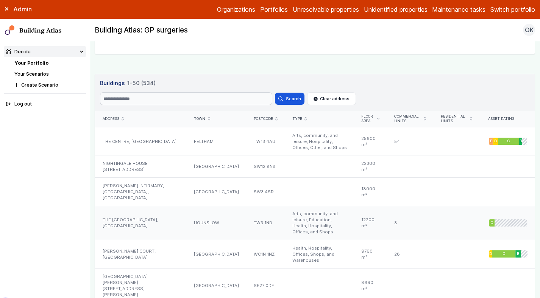
scroll to position [404, 0]
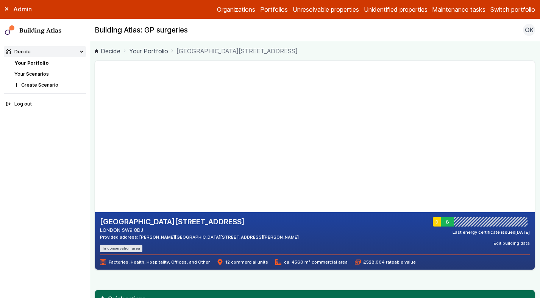
click at [146, 231] on address "LONDON SW9 8DJ" at bounding box center [199, 230] width 199 height 7
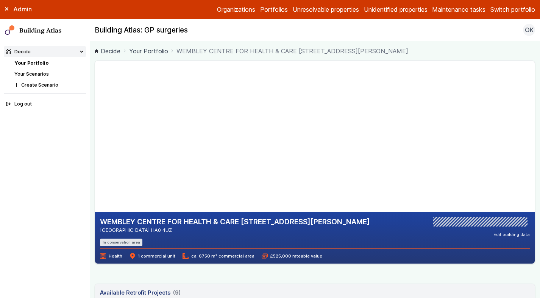
drag, startPoint x: 150, startPoint y: 231, endPoint x: 126, endPoint y: 233, distance: 23.9
click at [126, 233] on address "[GEOGRAPHIC_DATA] HA0 4UZ" at bounding box center [235, 230] width 270 height 7
copy address "HA0 4UZ"
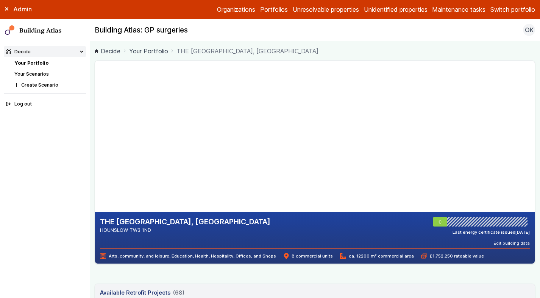
drag, startPoint x: 165, startPoint y: 228, endPoint x: 131, endPoint y: 232, distance: 34.7
click at [131, 232] on address "HOUNSLOW TW3 1ND" at bounding box center [185, 230] width 170 height 7
copy address "TW3 1ND"
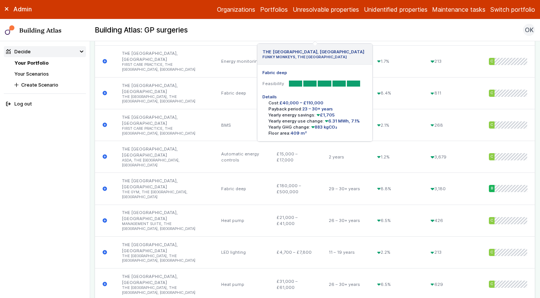
scroll to position [1931, 0]
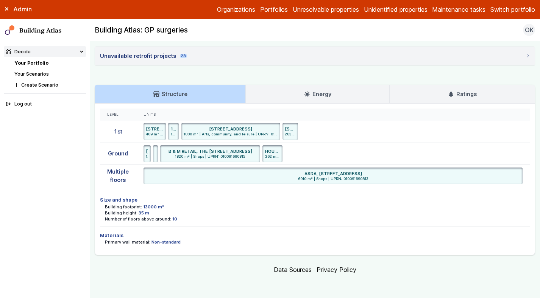
click at [462, 97] on h3 "Ratings" at bounding box center [462, 94] width 29 height 8
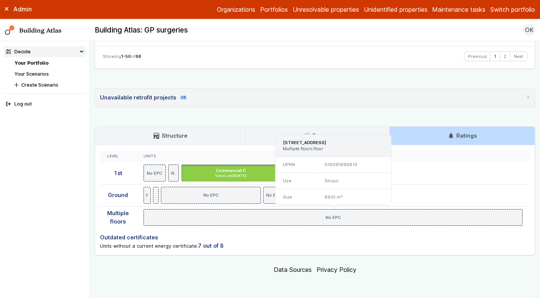
drag, startPoint x: 343, startPoint y: 142, endPoint x: 325, endPoint y: 141, distance: 18.9
click at [325, 141] on h3 "ASDA, THE BLENHEIM CENTRE, PRINCE REGENT ROAD, HOUNSLOW, TW3 1NL" at bounding box center [333, 143] width 101 height 6
copy h3 "TW3 1NL"
click at [153, 142] on link "Structure" at bounding box center [170, 136] width 150 height 18
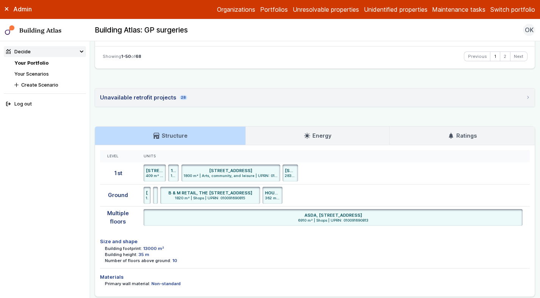
scroll to position [1878, 0]
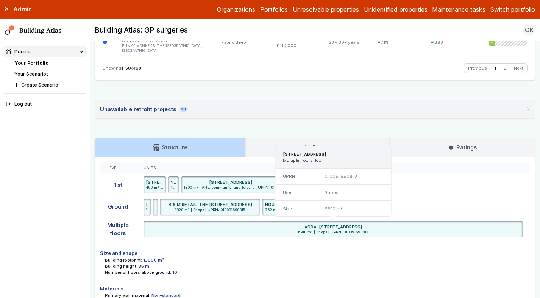
click at [304, 228] on h6 "ASDA, THE BLENHEIM CENTRE, ALEXANDRA ROAD, HOUNSLOW TW3 1NL" at bounding box center [333, 227] width 58 height 6
click at [304, 228] on h6 "ASDA, [STREET_ADDRESS]" at bounding box center [333, 227] width 58 height 6
copy div "ASDA, [STREET_ADDRESS]"
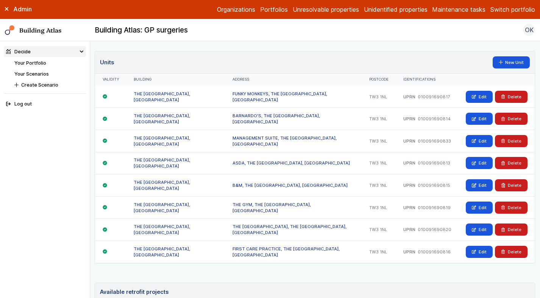
scroll to position [459, 0]
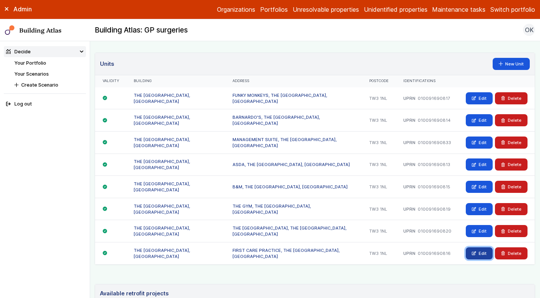
click at [475, 251] on icon at bounding box center [474, 253] width 4 height 4
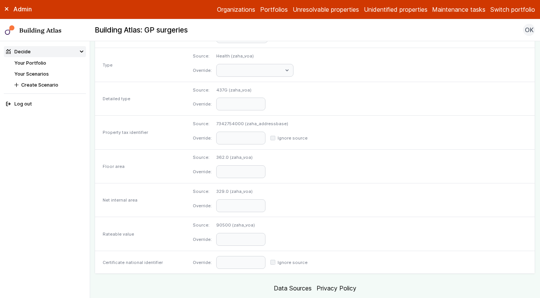
scroll to position [371, 0]
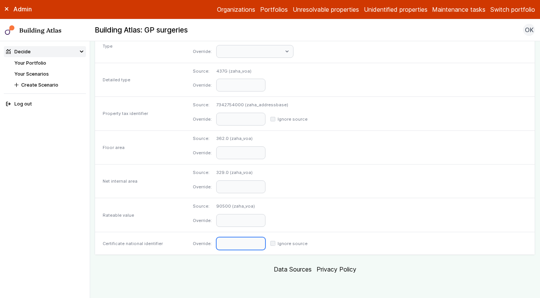
click at [265, 241] on input "text" at bounding box center [240, 243] width 49 height 13
paste input "**********"
type input "**********"
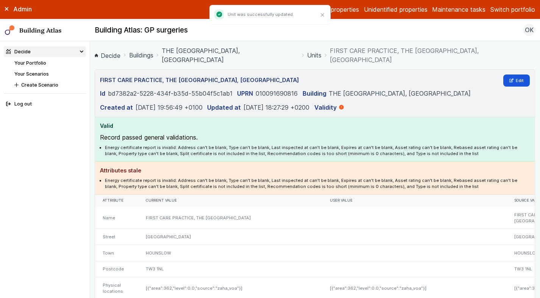
click at [312, 54] on link "Units" at bounding box center [314, 55] width 14 height 9
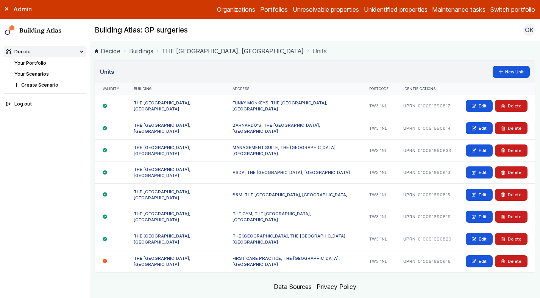
click at [186, 50] on link "THE [GEOGRAPHIC_DATA], [GEOGRAPHIC_DATA]" at bounding box center [233, 51] width 142 height 9
click at [483, 107] on link "Edit" at bounding box center [479, 106] width 27 height 12
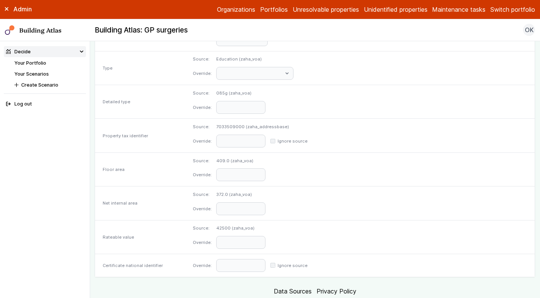
scroll to position [362, 0]
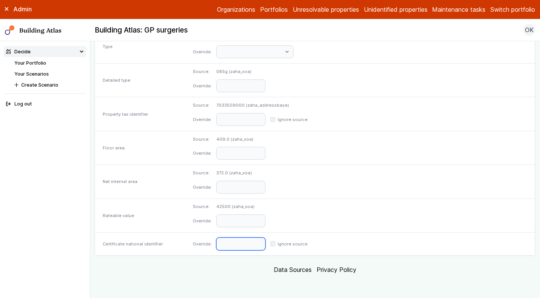
click at [265, 242] on input "text" at bounding box center [240, 244] width 49 height 13
paste input "**********"
type input "**********"
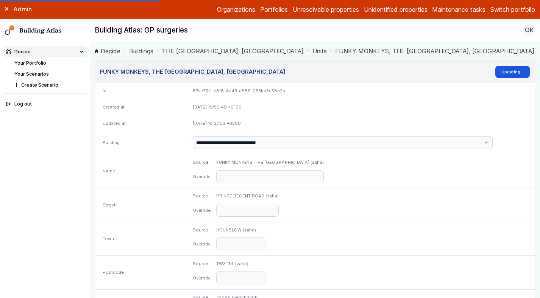
scroll to position [0, 0]
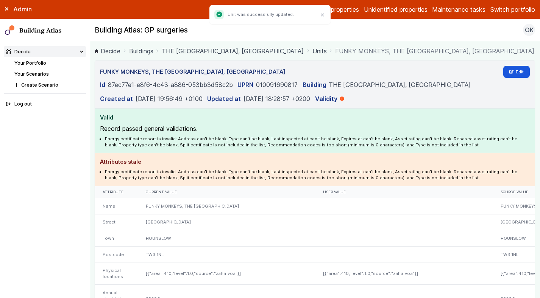
click at [319, 52] on link "Units" at bounding box center [319, 51] width 14 height 9
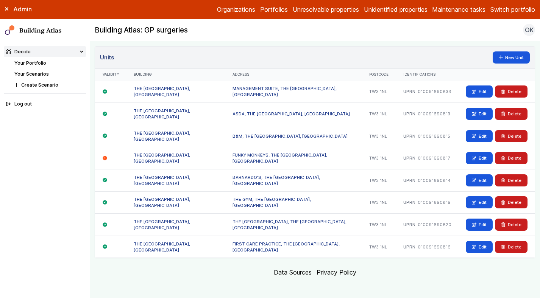
scroll to position [15, 0]
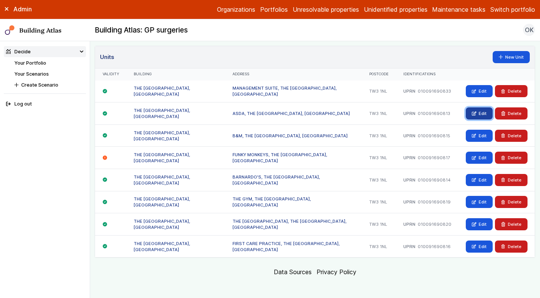
click at [476, 113] on icon at bounding box center [474, 113] width 4 height 4
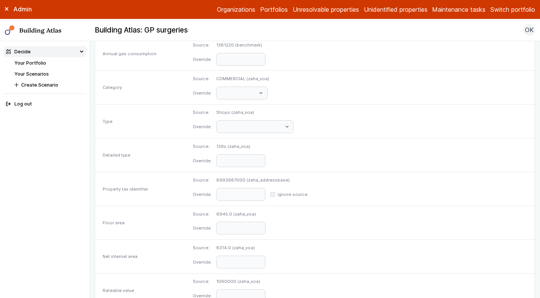
scroll to position [373, 0]
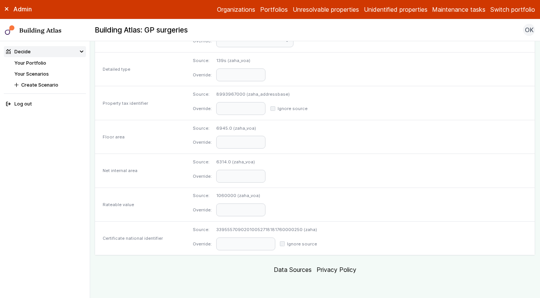
click at [317, 228] on dd "33955570902010052718181760000250 (zaha)" at bounding box center [266, 230] width 101 height 6
copy dd "33955570902010052718181760000250"
click at [275, 244] on input "text" at bounding box center [245, 244] width 59 height 13
paste input "**********"
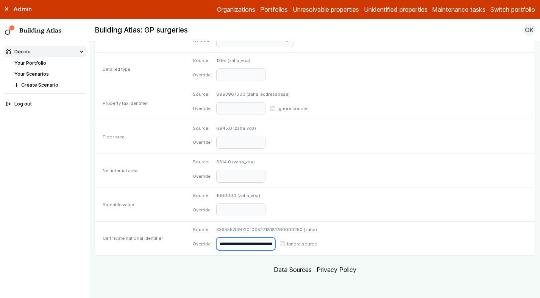
scroll to position [0, 108]
type input "**********"
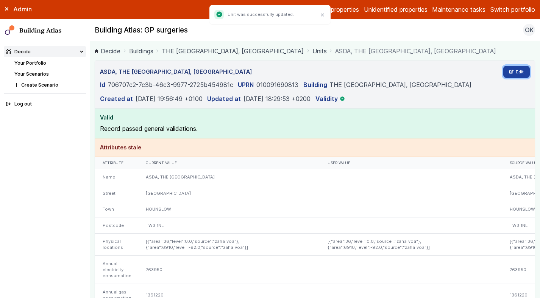
click at [516, 72] on link "Edit" at bounding box center [516, 72] width 27 height 12
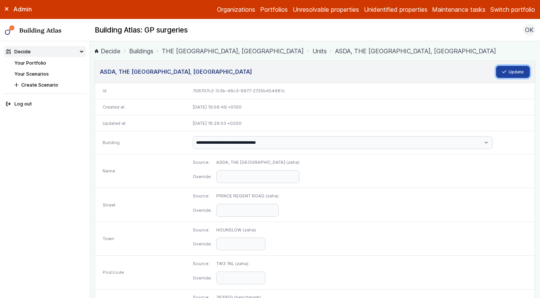
click at [508, 75] on button "Update" at bounding box center [513, 72] width 34 height 12
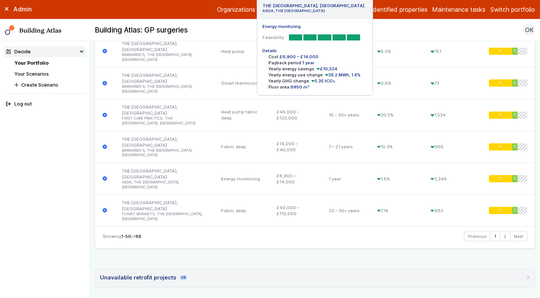
scroll to position [1931, 0]
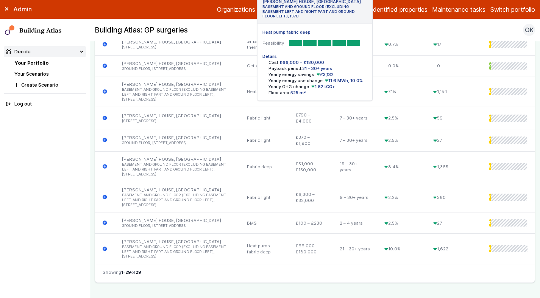
scroll to position [1165, 0]
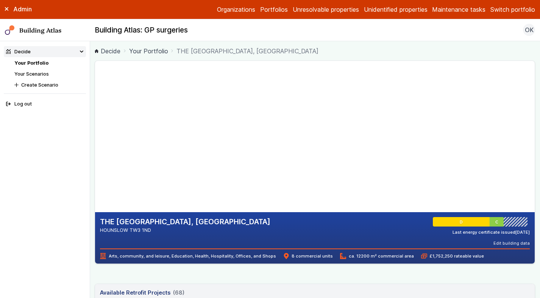
click at [475, 262] on div "THE BLENHEIM CENTRE, PRINCE REGENT ROAD HOUNSLOW TW3 1ND D C Last energy certif…" at bounding box center [315, 238] width 440 height 52
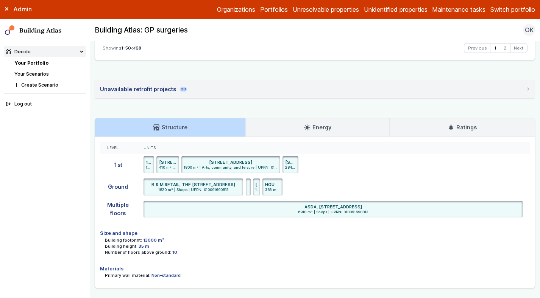
scroll to position [1870, 0]
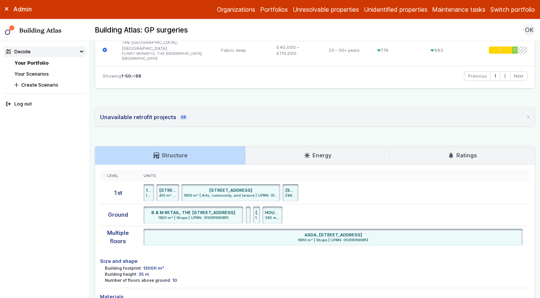
click at [452, 160] on link "Ratings" at bounding box center [462, 156] width 145 height 18
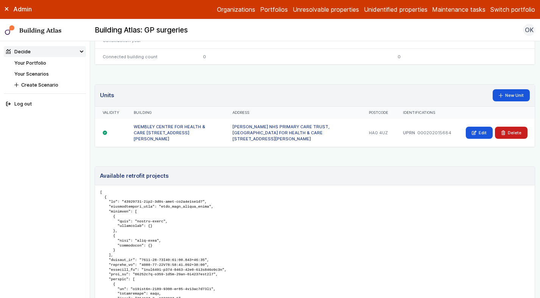
scroll to position [417, 0]
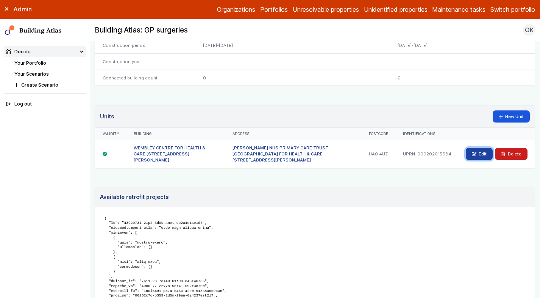
click at [479, 149] on link "Edit" at bounding box center [479, 154] width 27 height 12
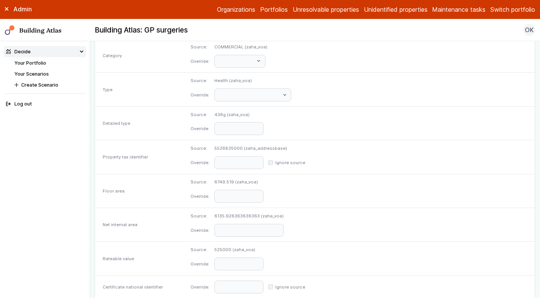
scroll to position [371, 0]
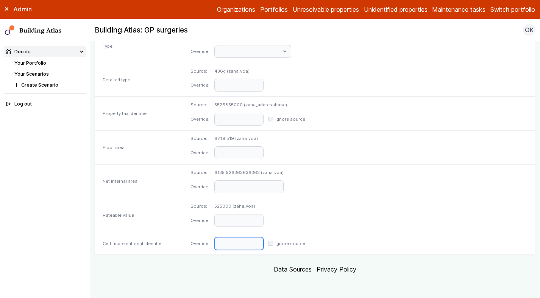
click at [264, 247] on input "text" at bounding box center [238, 243] width 49 height 13
paste input "**********"
type input "**********"
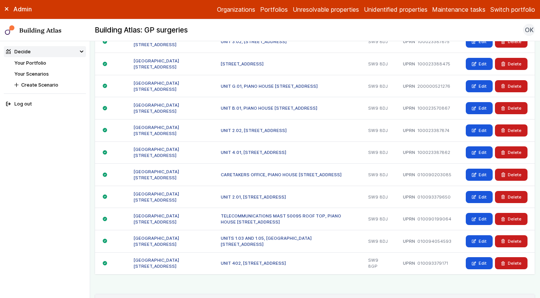
scroll to position [564, 0]
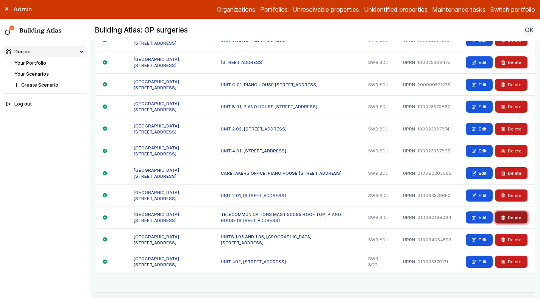
click at [514, 218] on button "Delete" at bounding box center [511, 218] width 33 height 12
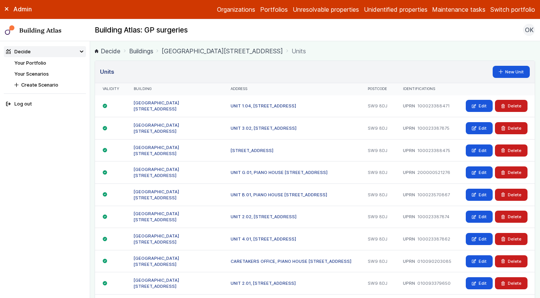
click at [194, 49] on link "[GEOGRAPHIC_DATA][STREET_ADDRESS]" at bounding box center [222, 51] width 121 height 9
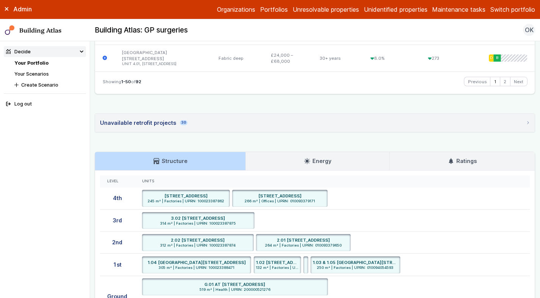
scroll to position [1757, 0]
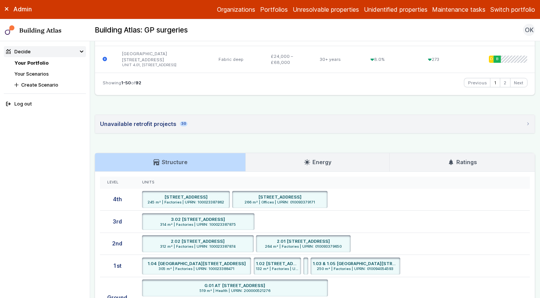
click at [451, 159] on icon at bounding box center [451, 162] width 4 height 6
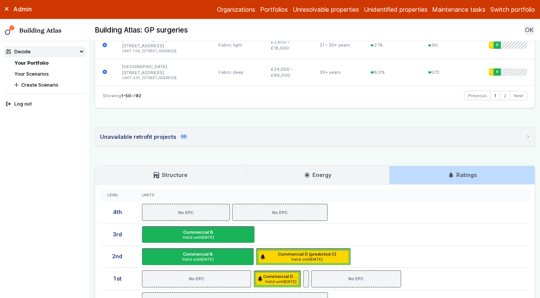
click at [334, 166] on link "Energy" at bounding box center [318, 175] width 144 height 18
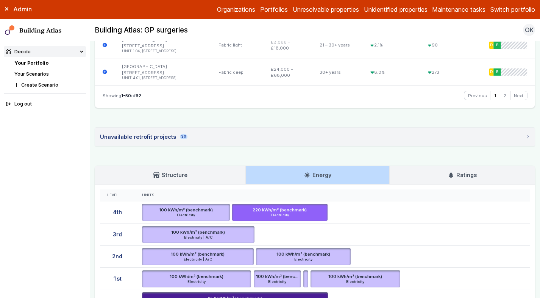
click at [181, 171] on h3 "Structure" at bounding box center [170, 175] width 34 height 8
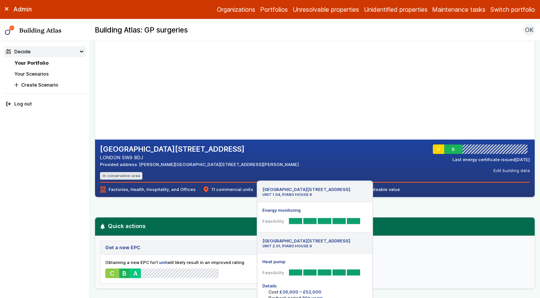
scroll to position [0, 0]
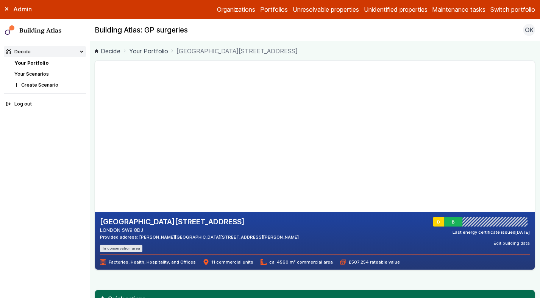
drag, startPoint x: 148, startPoint y: 229, endPoint x: 122, endPoint y: 229, distance: 26.1
click at [122, 229] on address "LONDON SW9 8DJ" at bounding box center [199, 230] width 199 height 7
copy address "SW9 8DJ"
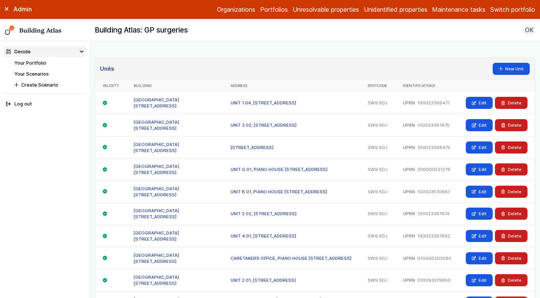
scroll to position [466, 0]
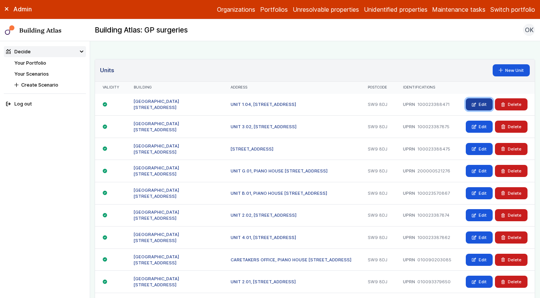
click at [469, 104] on link "Edit" at bounding box center [479, 104] width 27 height 12
click at [478, 128] on link "Edit" at bounding box center [479, 127] width 27 height 12
click at [479, 148] on link "Edit" at bounding box center [479, 149] width 27 height 12
click at [479, 168] on link "Edit" at bounding box center [479, 171] width 27 height 12
click at [481, 196] on link "Edit" at bounding box center [479, 193] width 27 height 12
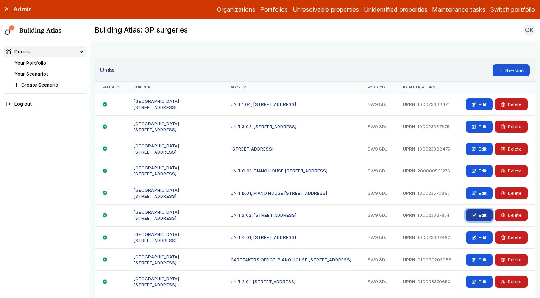
click at [479, 219] on link "Edit" at bounding box center [479, 215] width 27 height 12
click at [479, 238] on link "Edit" at bounding box center [479, 238] width 27 height 12
click at [479, 259] on link "Edit" at bounding box center [479, 260] width 27 height 12
click at [480, 281] on link "Edit" at bounding box center [479, 282] width 27 height 12
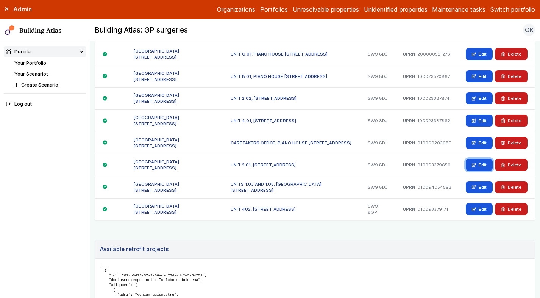
scroll to position [584, 0]
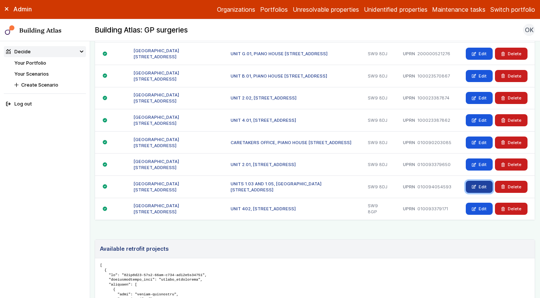
click at [481, 185] on link "Edit" at bounding box center [479, 187] width 27 height 12
click at [482, 206] on link "Edit" at bounding box center [479, 209] width 27 height 12
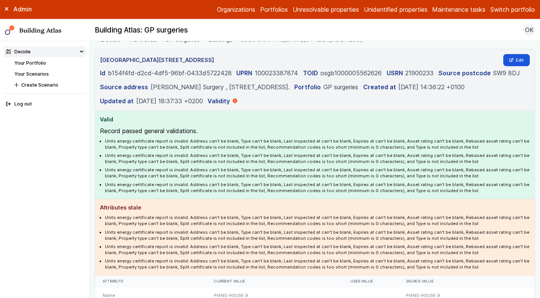
scroll to position [0, 0]
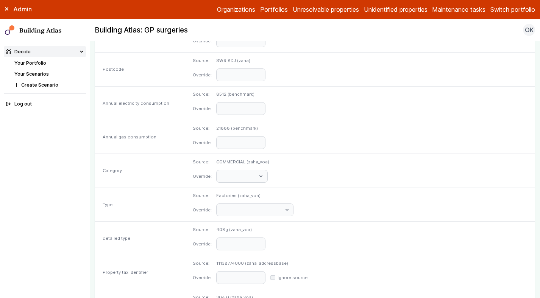
scroll to position [362, 0]
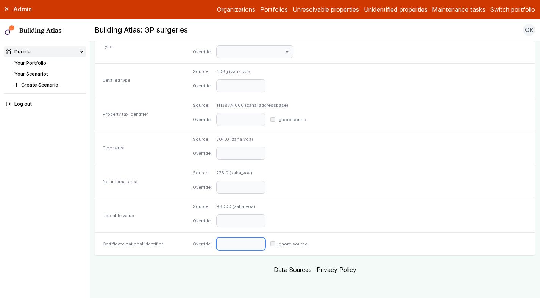
click at [261, 246] on input "text" at bounding box center [240, 244] width 49 height 13
paste input "**********"
type input "**********"
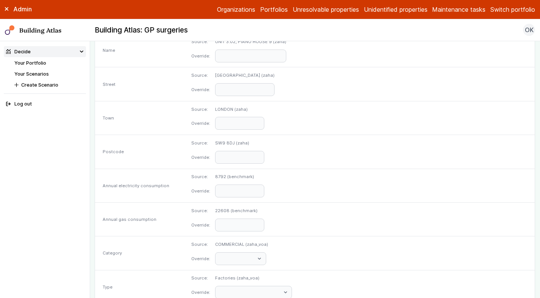
scroll to position [373, 0]
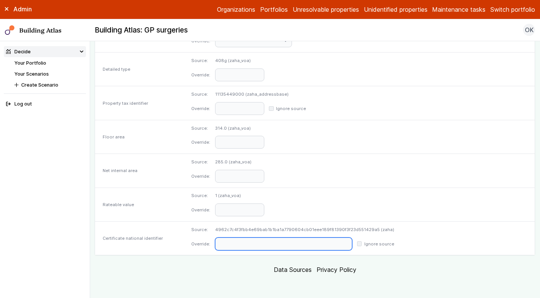
click at [332, 245] on input "text" at bounding box center [283, 244] width 137 height 13
paste input "**********"
type input "**********"
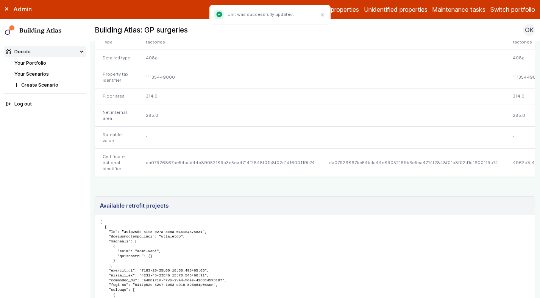
scroll to position [287, 0]
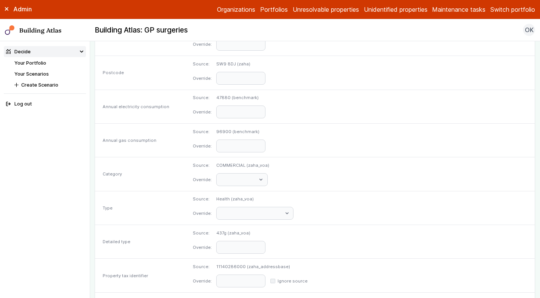
scroll to position [362, 0]
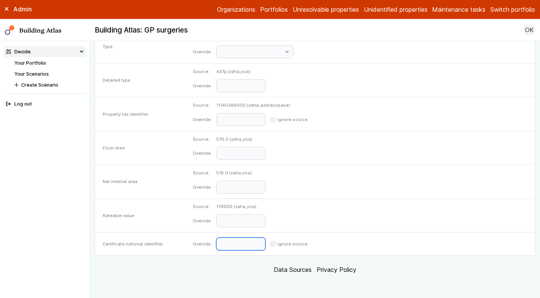
click at [265, 238] on input "text" at bounding box center [240, 244] width 49 height 13
paste input "**********"
type input "**********"
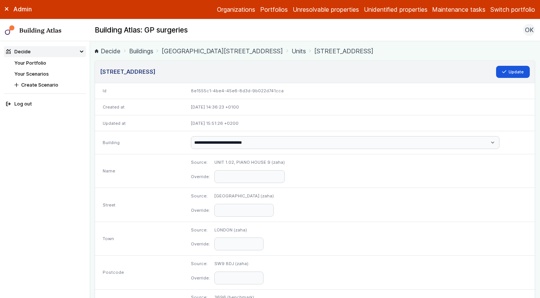
scroll to position [373, 0]
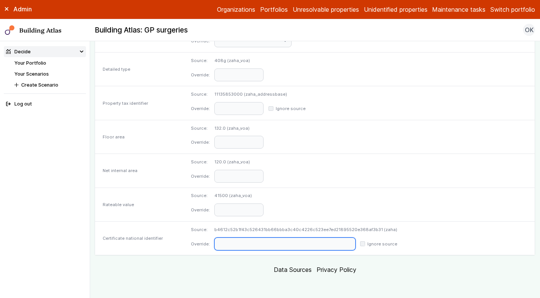
click at [325, 242] on input "text" at bounding box center [284, 244] width 141 height 13
paste input "**********"
type input "**********"
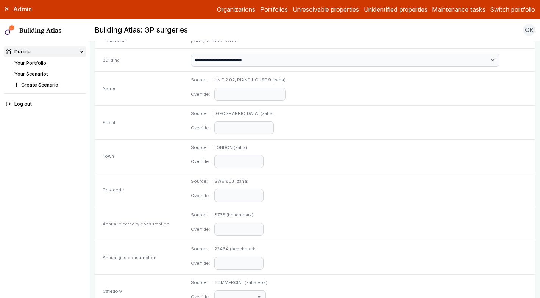
scroll to position [373, 0]
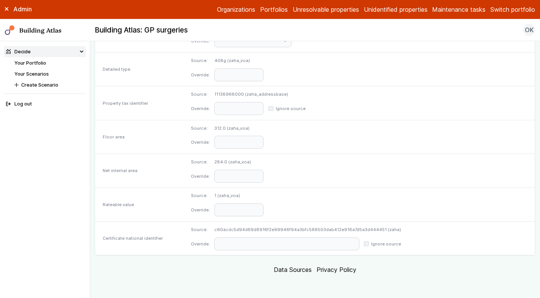
click at [313, 251] on div "Source: c60acdc5d94d69d6916f2e99946f94a3bfc566503dab412e916a7d5a3d444451 (zaha)…" at bounding box center [358, 239] width 351 height 34
click at [311, 247] on input "text" at bounding box center [286, 244] width 145 height 13
paste input "**********"
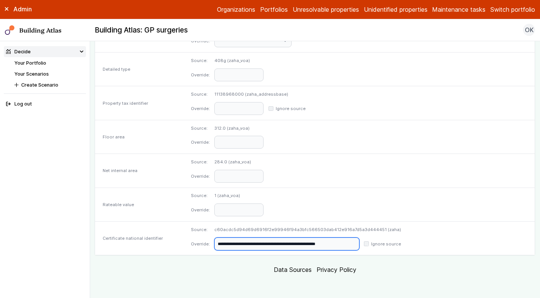
scroll to position [0, 31]
type input "**********"
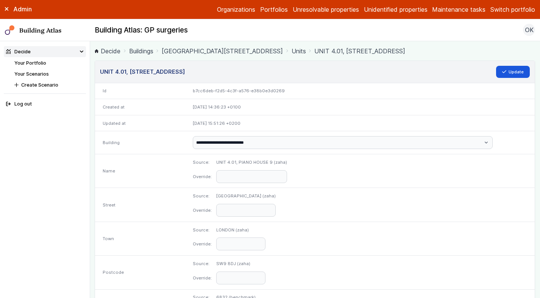
scroll to position [362, 0]
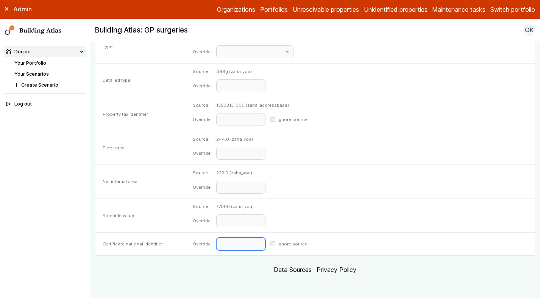
click at [265, 238] on input "text" at bounding box center [240, 244] width 49 height 13
paste input "**********"
type input "**********"
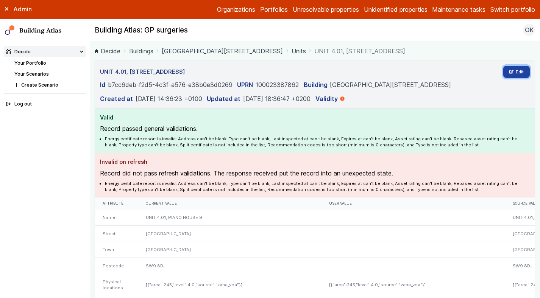
click at [521, 67] on link "Edit" at bounding box center [516, 72] width 27 height 12
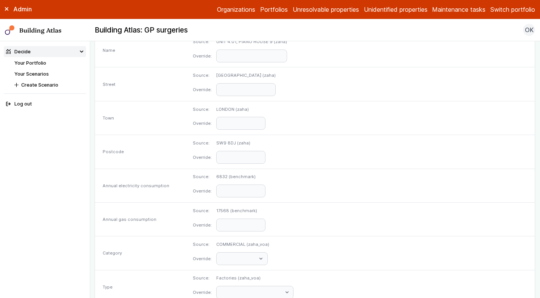
scroll to position [362, 0]
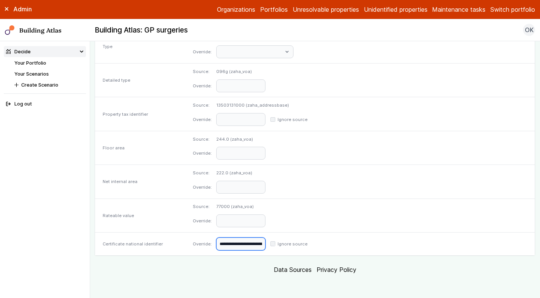
click at [265, 245] on input "**********" at bounding box center [240, 244] width 49 height 13
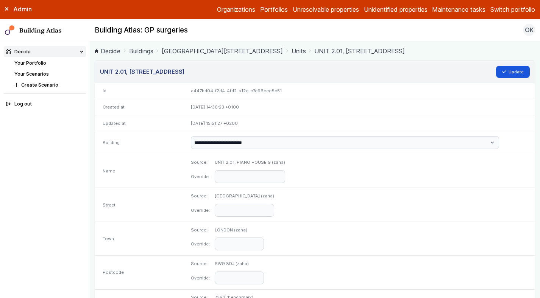
scroll to position [373, 0]
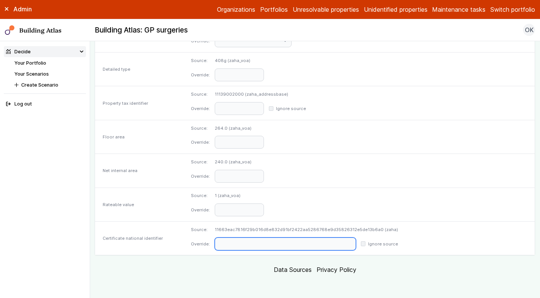
click at [268, 245] on input "text" at bounding box center [285, 244] width 141 height 13
paste input "**********"
type input "**********"
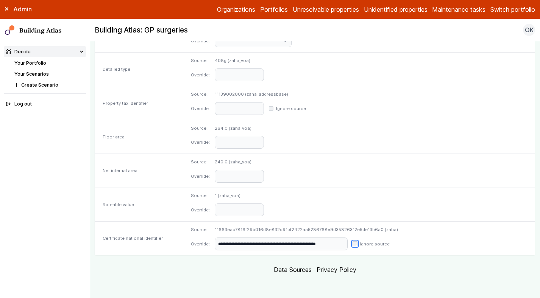
scroll to position [0, 0]
click at [314, 245] on input "**********" at bounding box center [281, 244] width 133 height 13
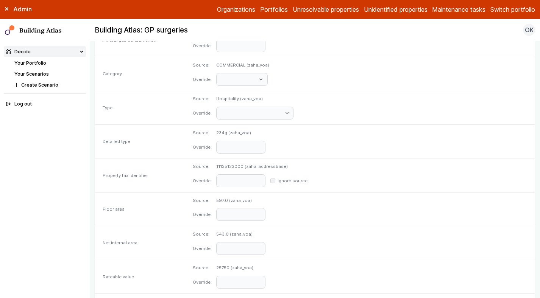
scroll to position [362, 0]
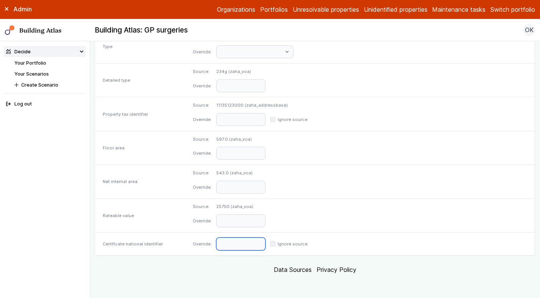
click at [265, 242] on input "text" at bounding box center [240, 244] width 49 height 13
paste input "**********"
type input "**********"
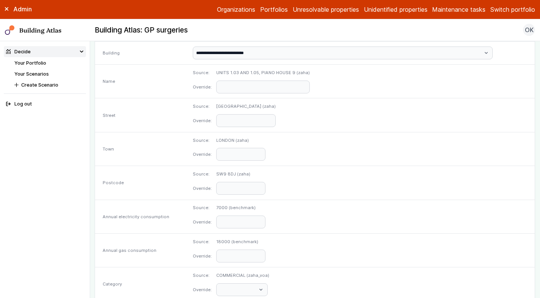
scroll to position [362, 0]
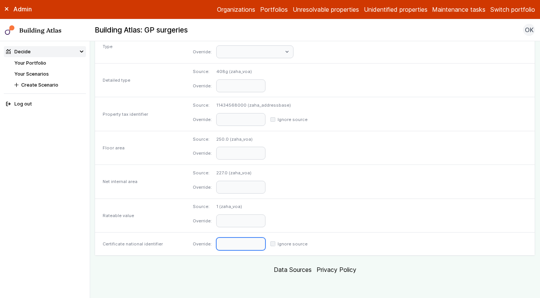
click at [265, 246] on input "text" at bounding box center [240, 244] width 49 height 13
paste input "**********"
type input "**********"
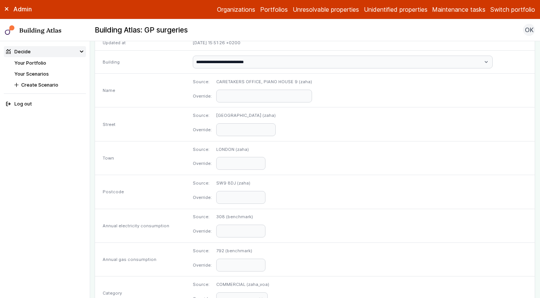
scroll to position [362, 0]
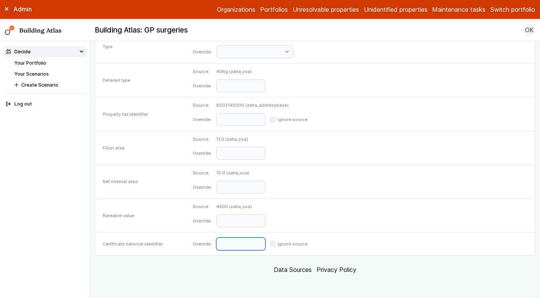
click at [265, 240] on input "text" at bounding box center [240, 244] width 49 height 13
paste input "**********"
type input "**********"
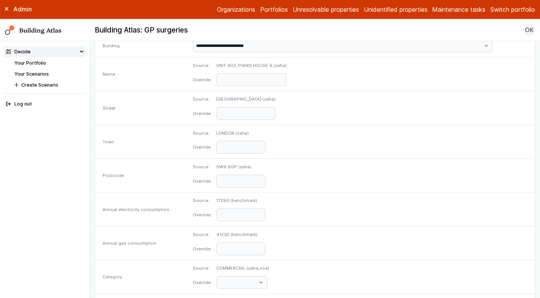
scroll to position [362, 0]
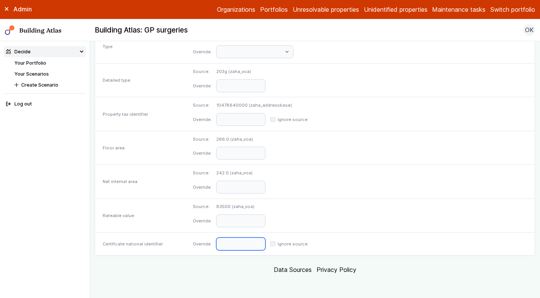
click at [265, 244] on input "text" at bounding box center [240, 244] width 49 height 13
paste input "**********"
type input "**********"
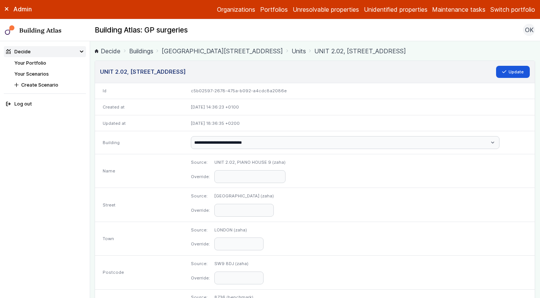
scroll to position [373, 0]
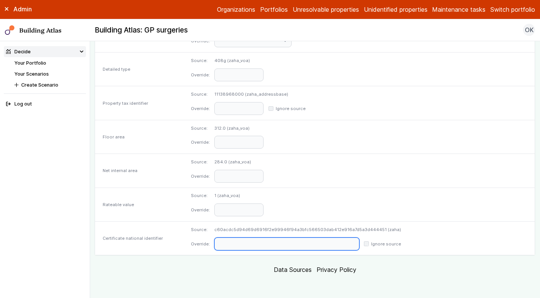
click at [311, 241] on input "text" at bounding box center [286, 244] width 145 height 13
paste input "**********"
type input "**********"
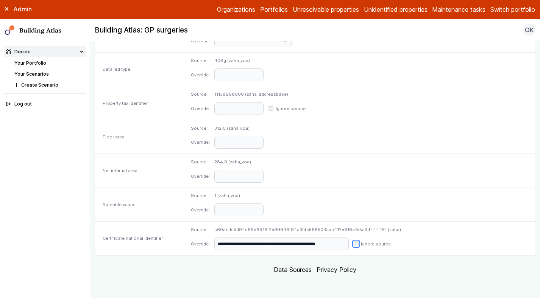
scroll to position [0, 0]
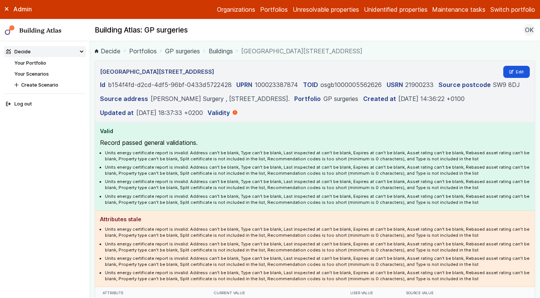
click at [222, 50] on link "Buildings" at bounding box center [221, 51] width 24 height 9
click at [284, 52] on span "[GEOGRAPHIC_DATA][STREET_ADDRESS]" at bounding box center [301, 51] width 121 height 9
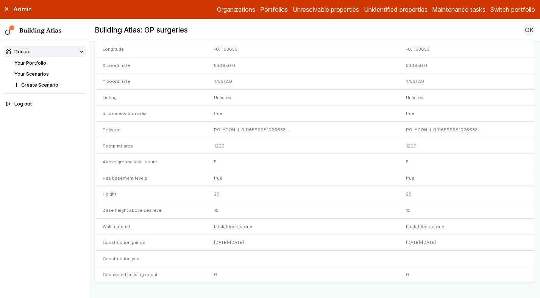
scroll to position [176, 0]
